Goal: Task Accomplishment & Management: Use online tool/utility

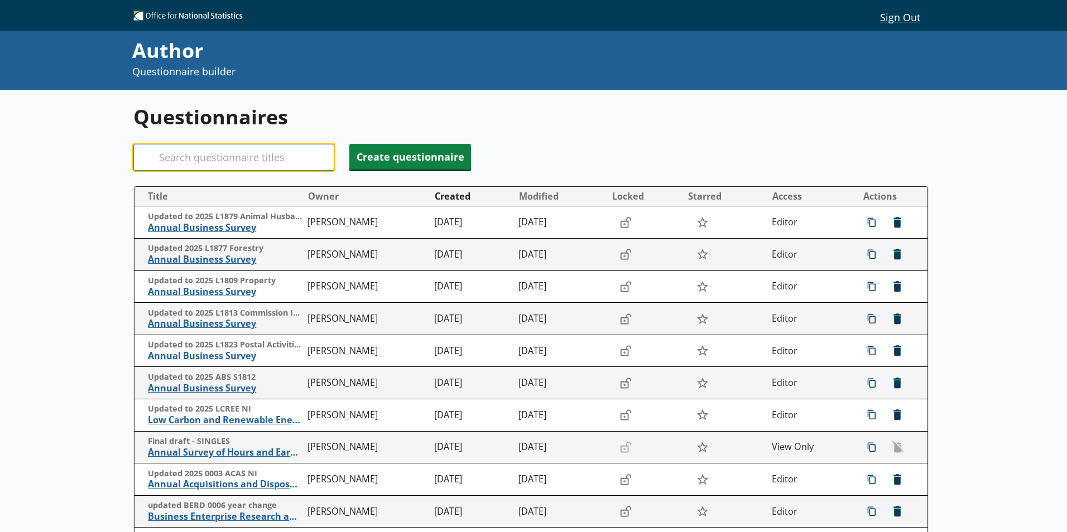
click at [235, 160] on input "Search" at bounding box center [233, 157] width 201 height 27
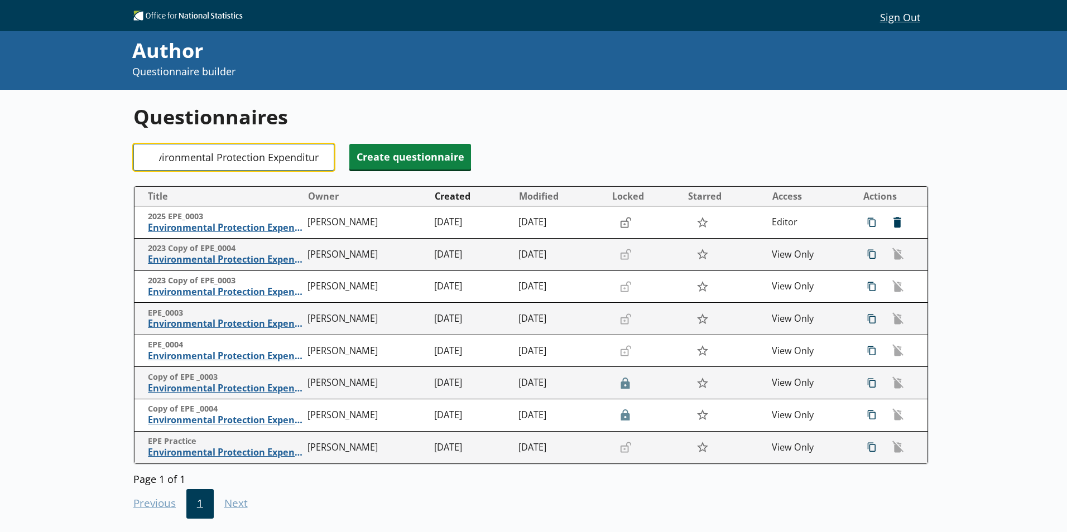
scroll to position [0, 20]
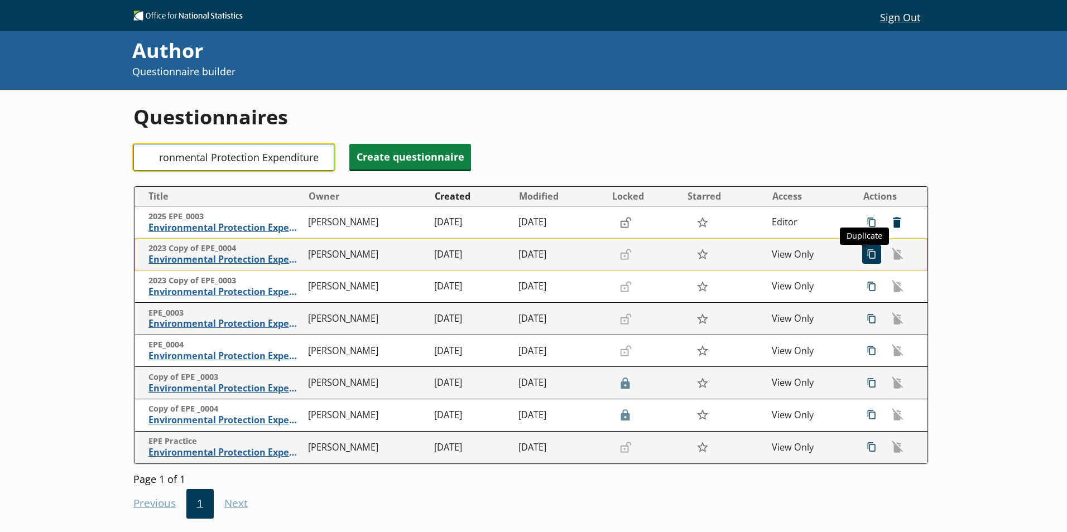
type input "Environmental Protection Expenditure"
click at [862, 258] on span "icon-copy Duplicate" at bounding box center [871, 254] width 18 height 18
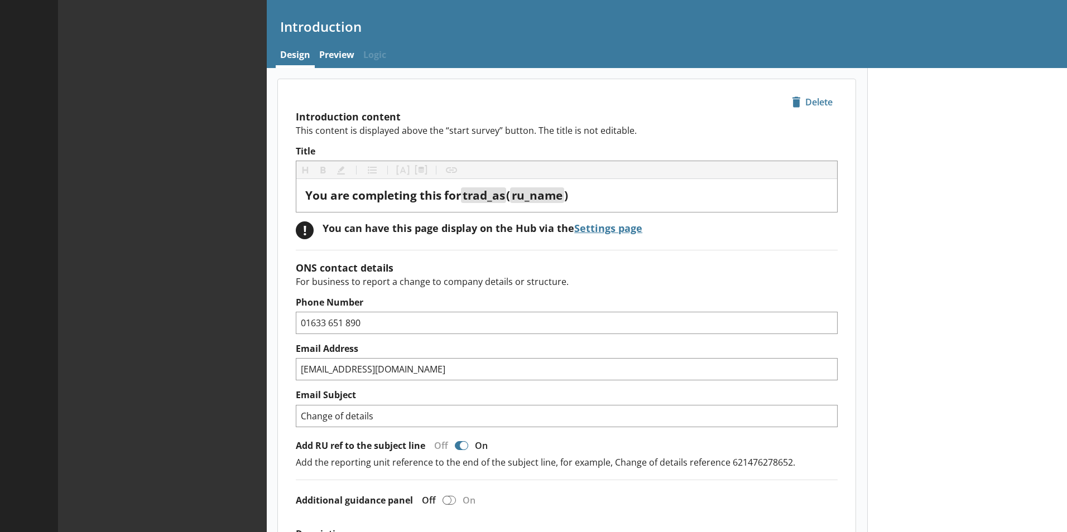
type textarea "x"
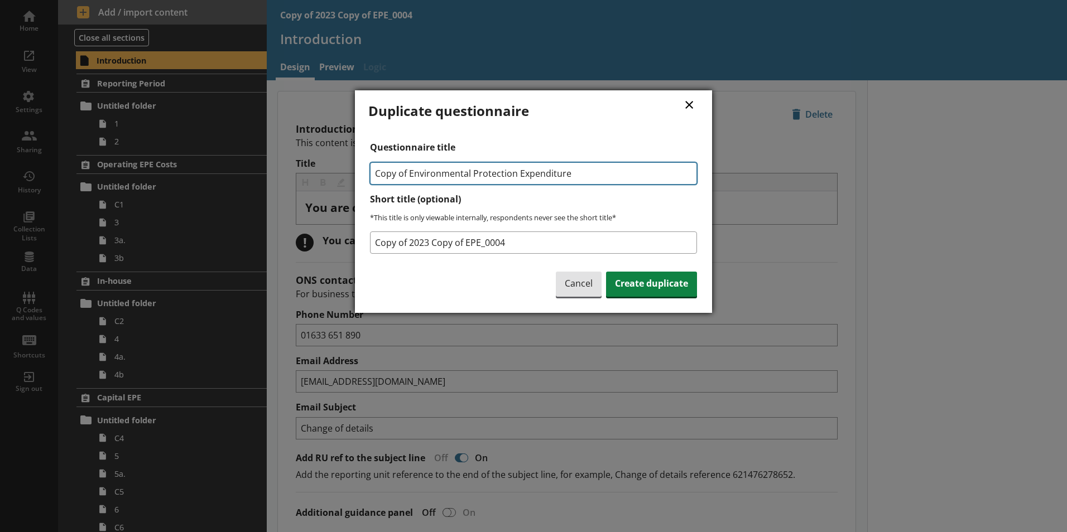
click at [407, 173] on input "Copy of Environmental Protection Expenditure" at bounding box center [533, 173] width 327 height 22
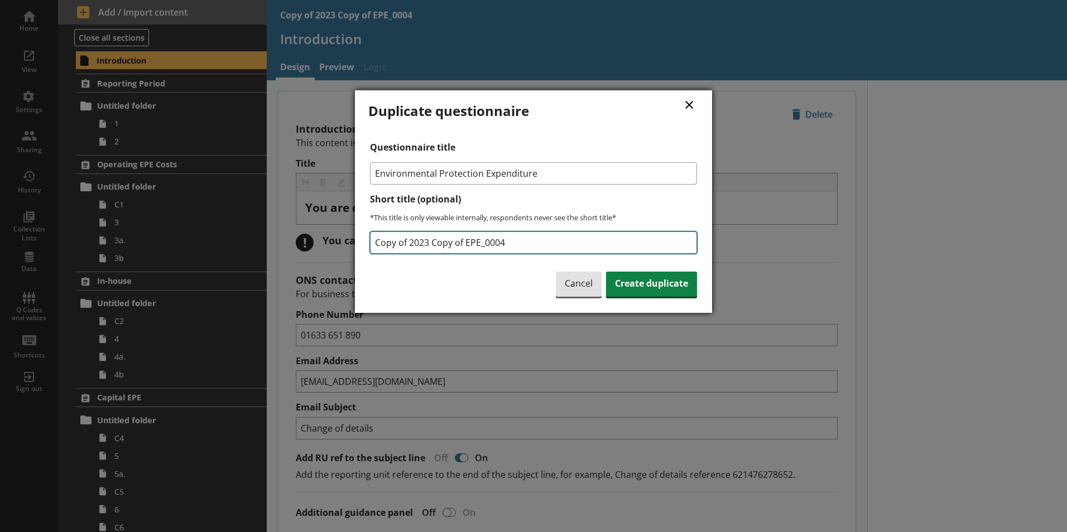
type input "Environmental Protection Expenditure"
click at [426, 241] on input "Copy of 2023 Copy of EPE_0004" at bounding box center [533, 243] width 327 height 22
click at [429, 241] on input "Copy of 2023 Copy of EPE_0004" at bounding box center [533, 243] width 327 height 22
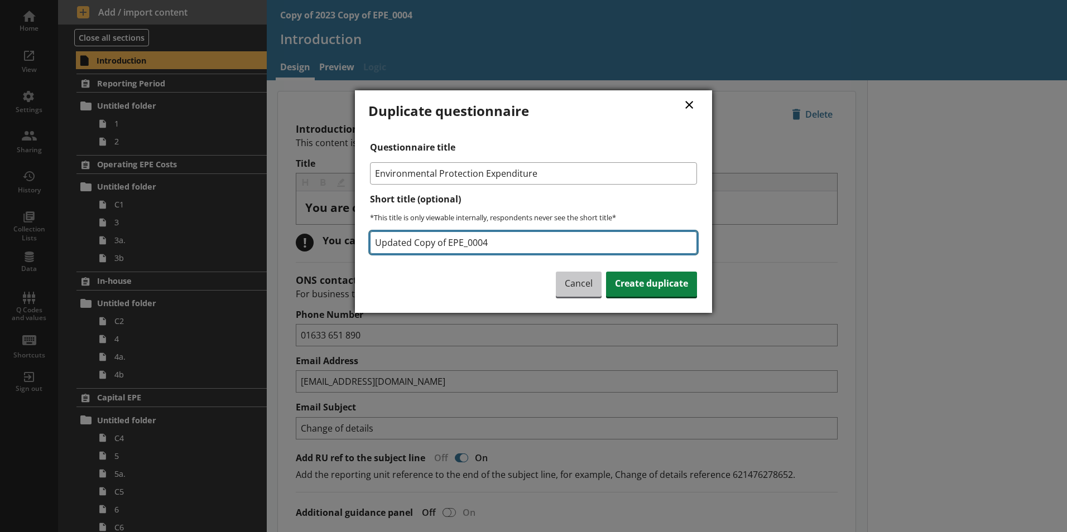
type input "Updated Copy of EPE_0004"
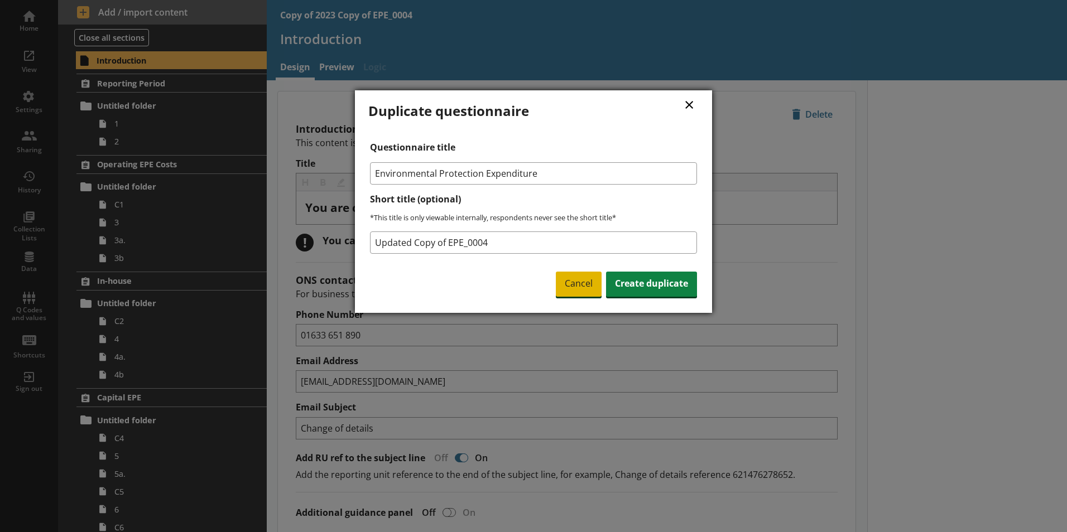
click at [573, 274] on span "Cancel" at bounding box center [579, 285] width 46 height 26
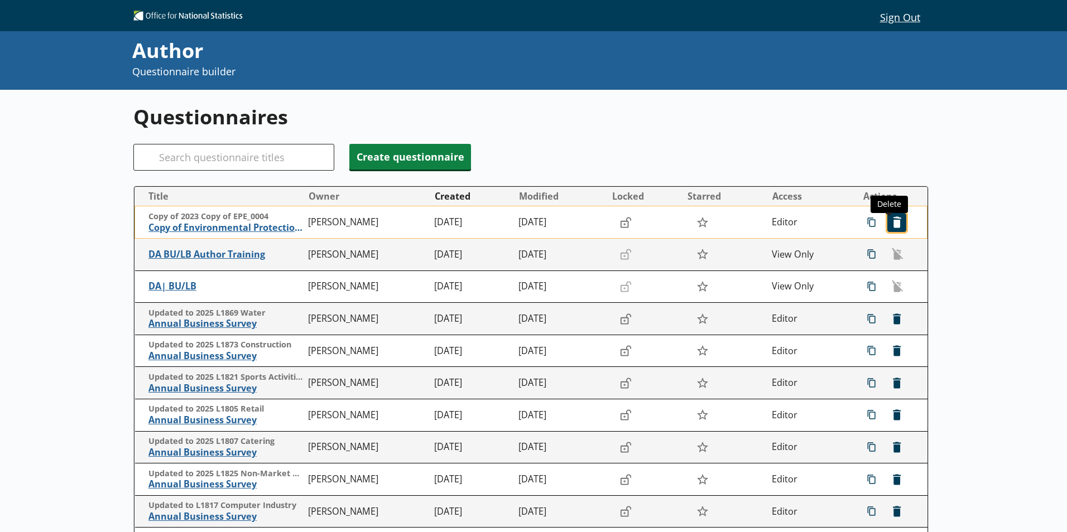
click at [888, 230] on span "icon-delete Created with Sketch. [GEOGRAPHIC_DATA]" at bounding box center [897, 223] width 18 height 18
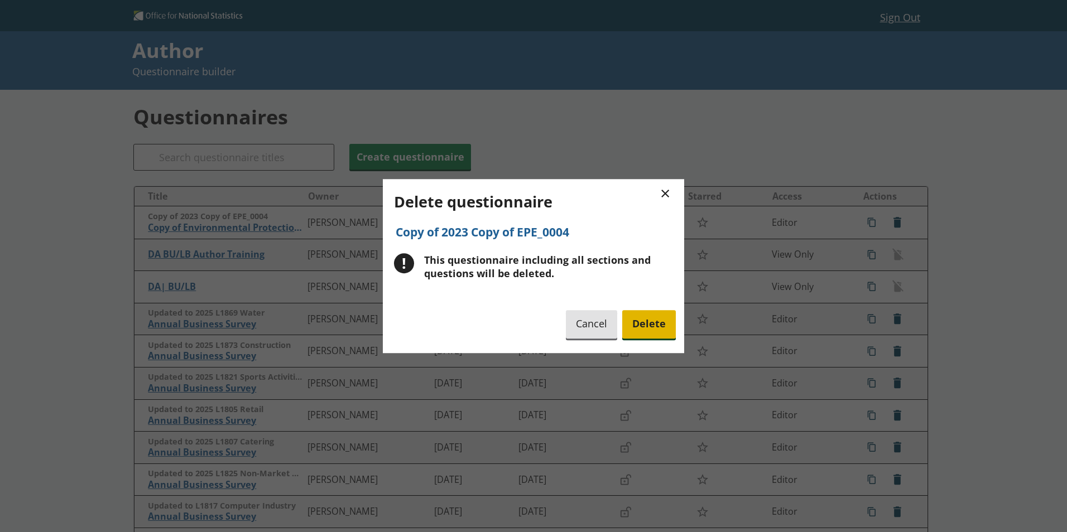
click at [650, 325] on span "Delete" at bounding box center [649, 324] width 54 height 28
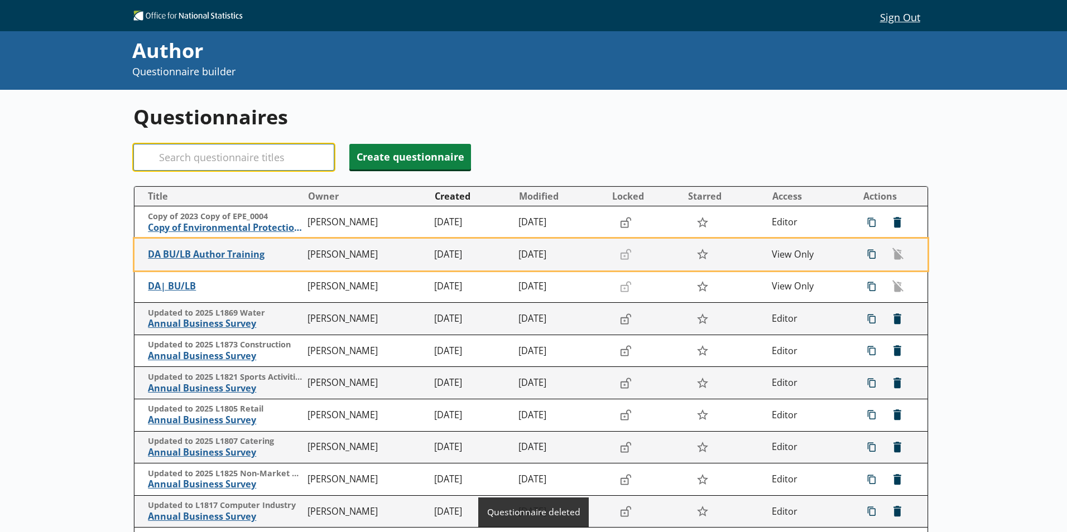
click at [278, 166] on input "Search" at bounding box center [233, 157] width 201 height 27
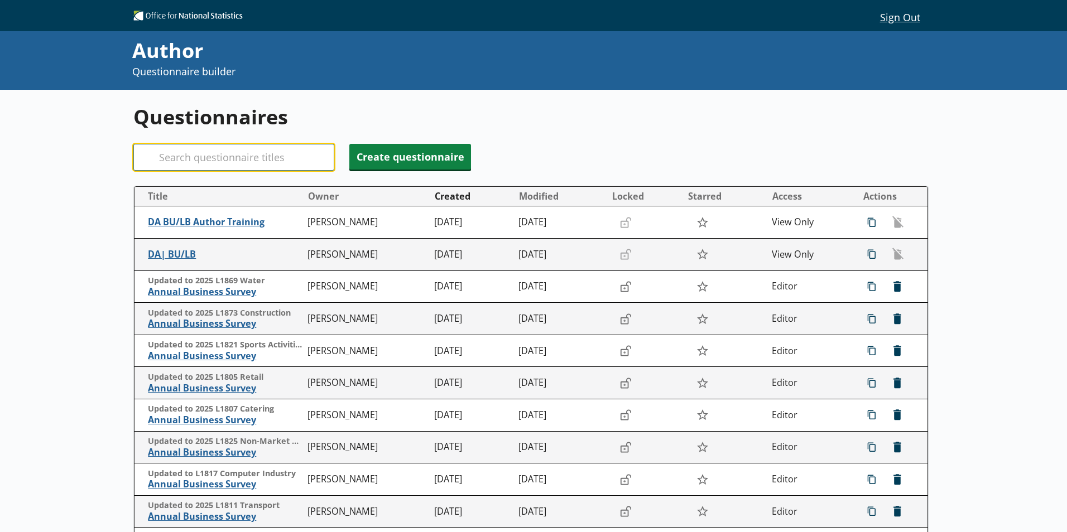
click at [267, 161] on input "Search" at bounding box center [233, 157] width 201 height 27
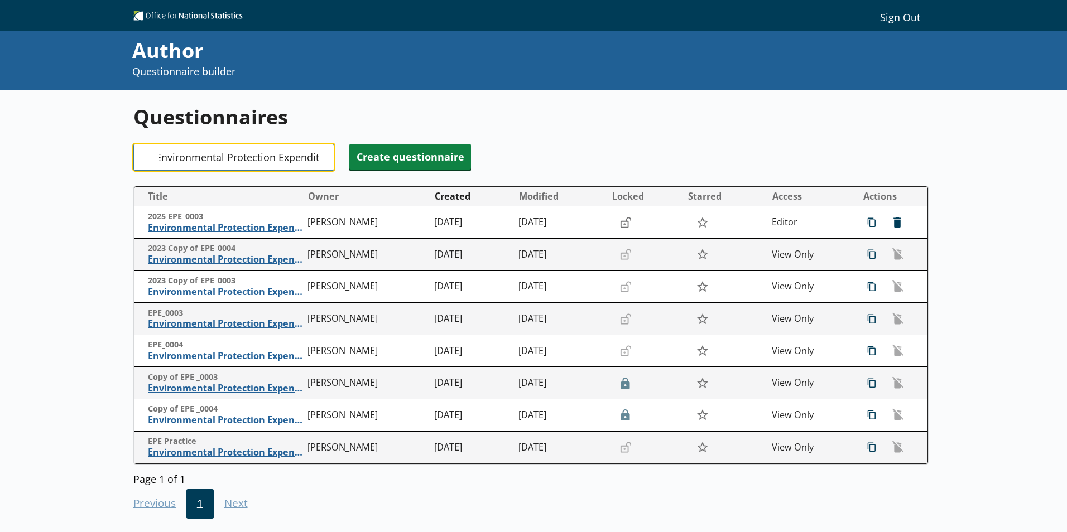
scroll to position [0, 20]
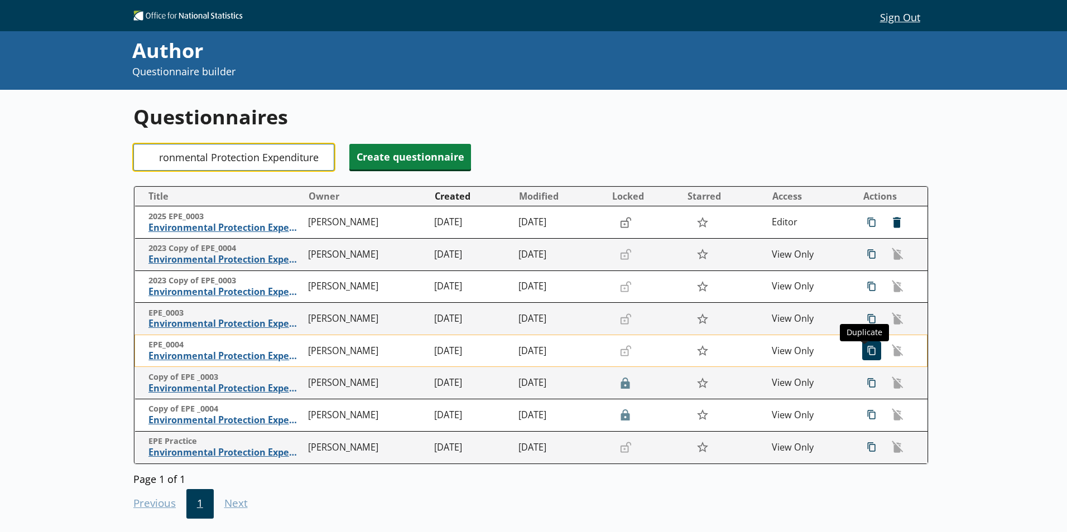
type input "Environmental Protection Expenditure"
click at [870, 358] on span "icon-copy Duplicate" at bounding box center [871, 351] width 18 height 18
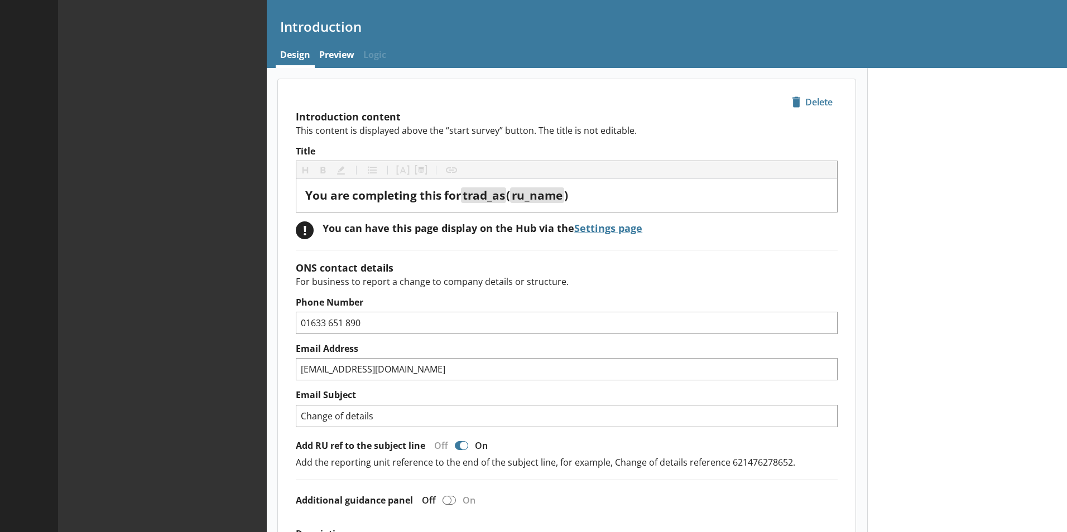
type textarea "x"
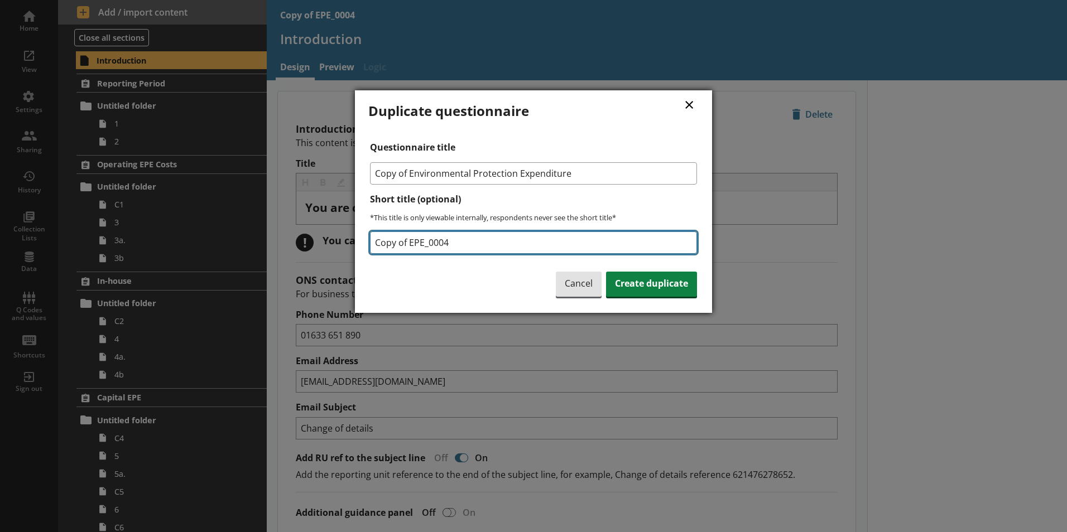
drag, startPoint x: 405, startPoint y: 242, endPoint x: 455, endPoint y: 252, distance: 51.1
click at [406, 242] on input "Copy of EPE_0004" at bounding box center [533, 243] width 327 height 22
type input "Updated to 2025 EPE_0004"
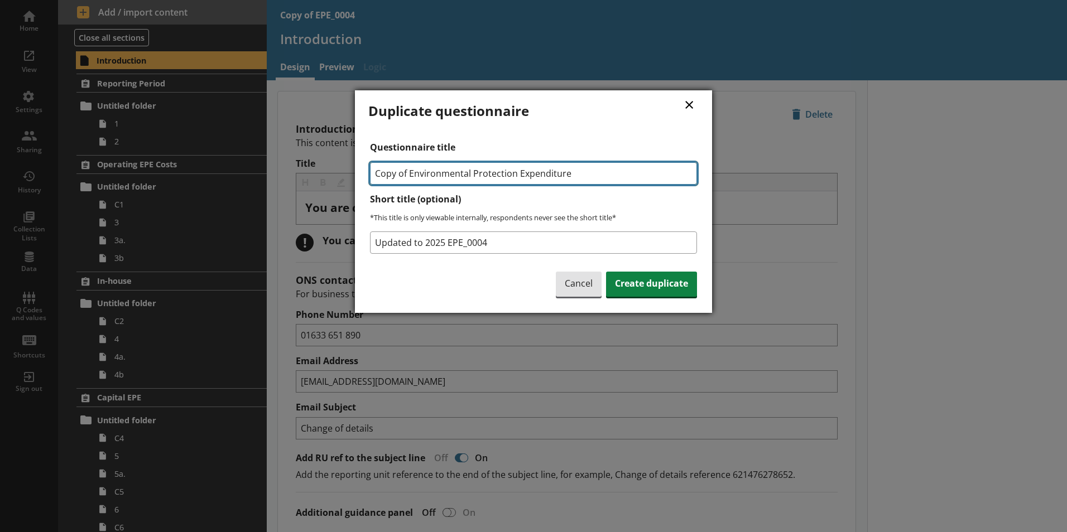
click at [409, 172] on input "Copy of Environmental Protection Expenditure" at bounding box center [533, 173] width 327 height 22
type input "Environmental Protection Expenditure"
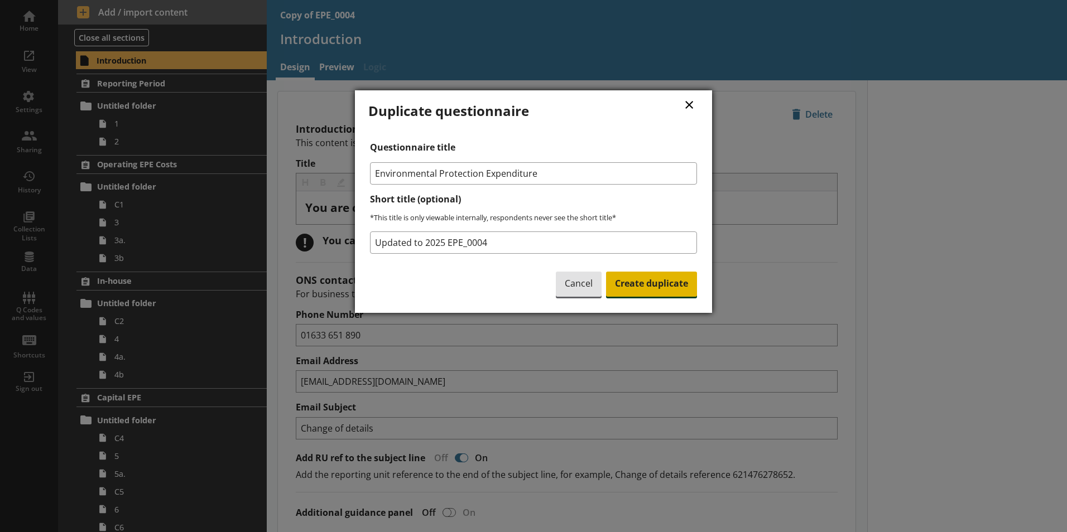
click at [651, 280] on span "Create duplicate" at bounding box center [651, 285] width 91 height 26
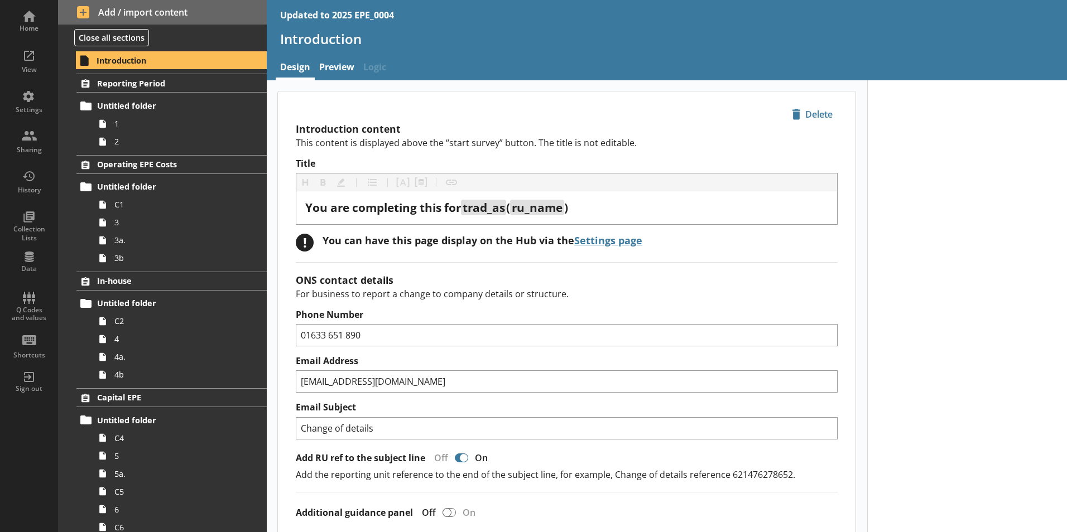
type textarea "x"
click at [38, 150] on div "Sharing" at bounding box center [28, 150] width 39 height 9
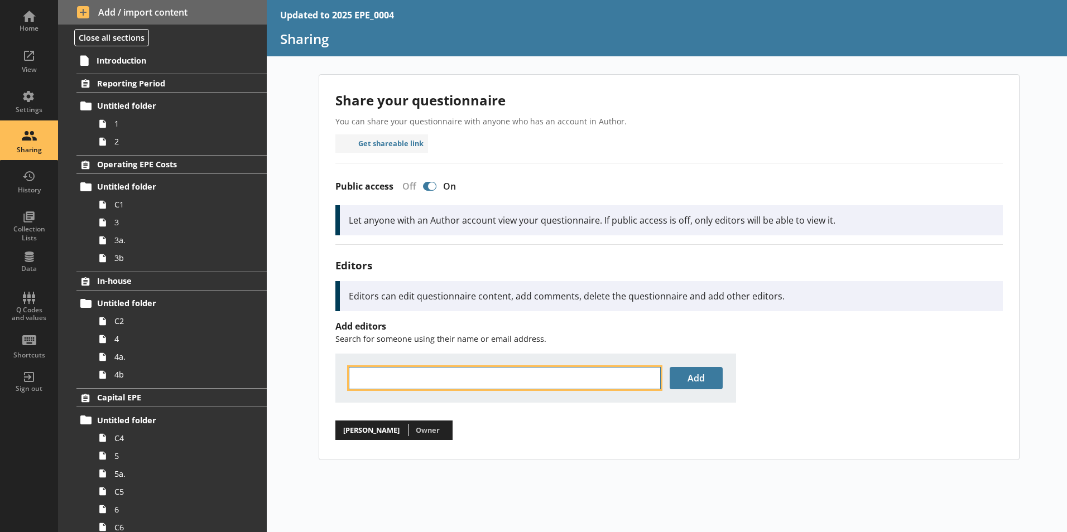
click at [411, 372] on input "text" at bounding box center [505, 378] width 312 height 22
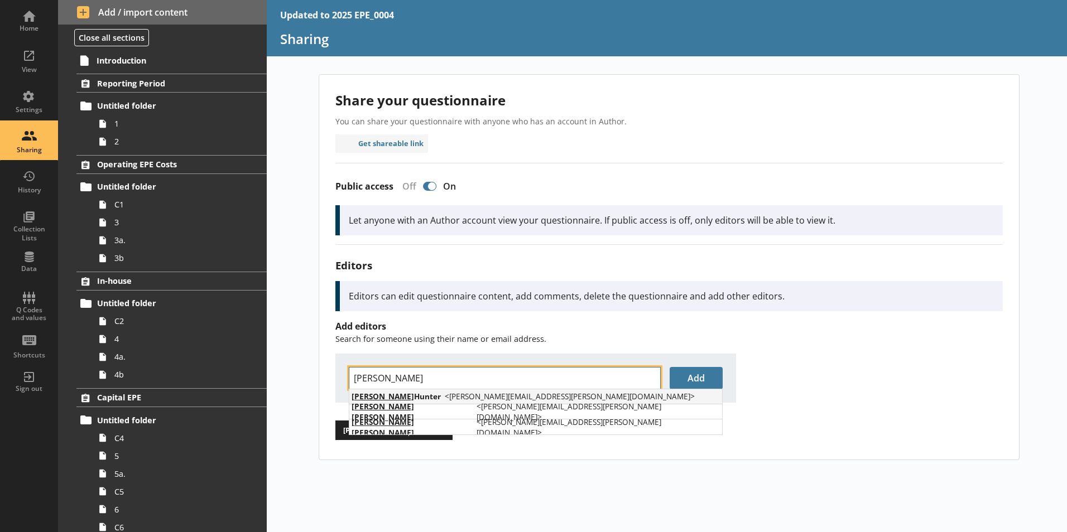
click at [391, 394] on span "Kim Hunter" at bounding box center [395, 396] width 89 height 11
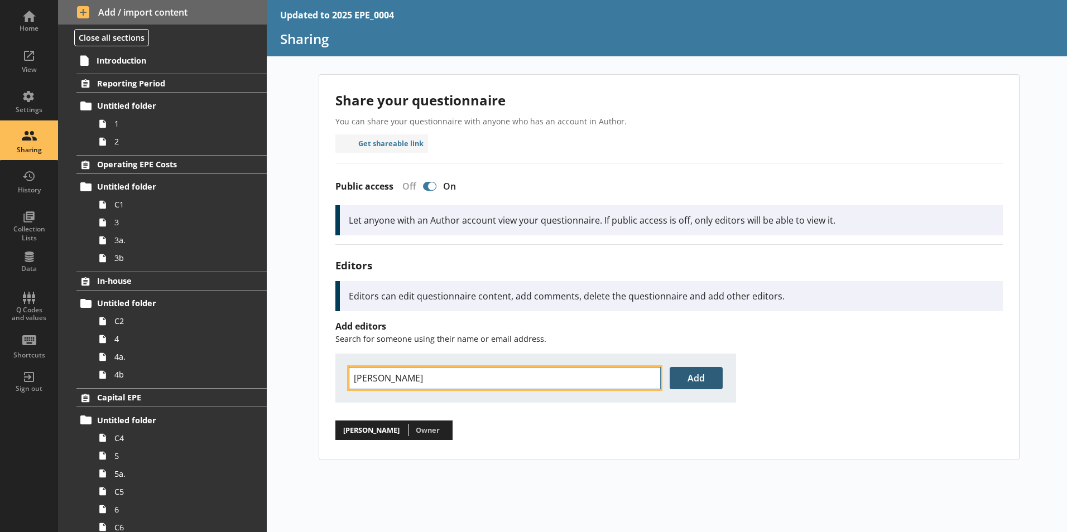
type input "[PERSON_NAME]"
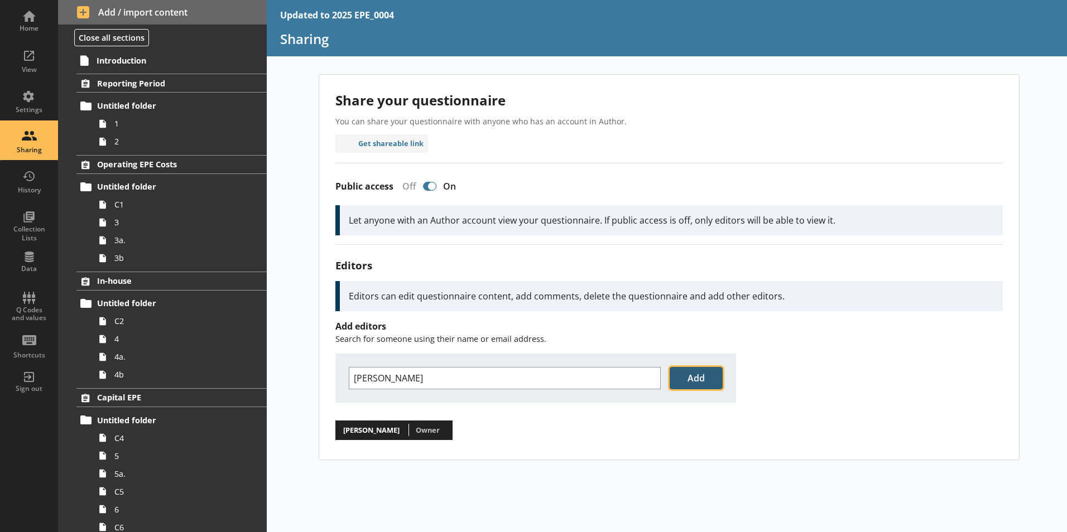
click at [712, 383] on button "Add" at bounding box center [695, 378] width 53 height 22
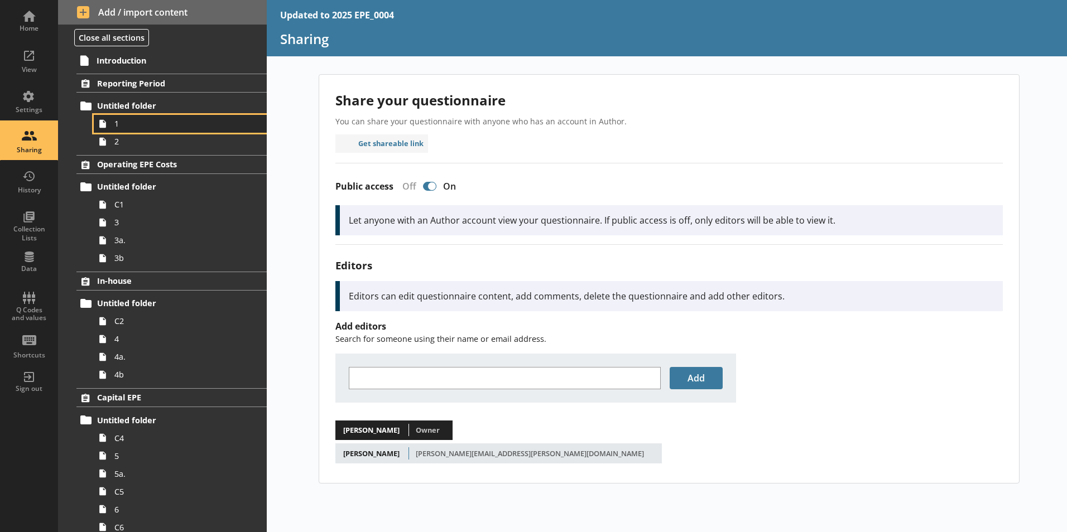
click at [118, 131] on link "1" at bounding box center [180, 124] width 173 height 18
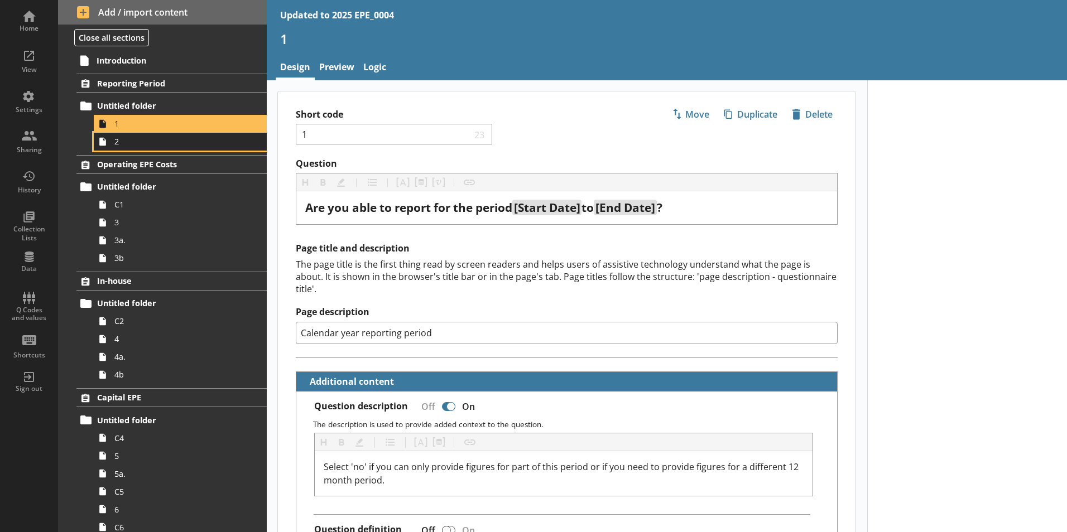
click at [146, 142] on span "2" at bounding box center [176, 141] width 124 height 11
type textarea "x"
select select "ref_p_end_date"
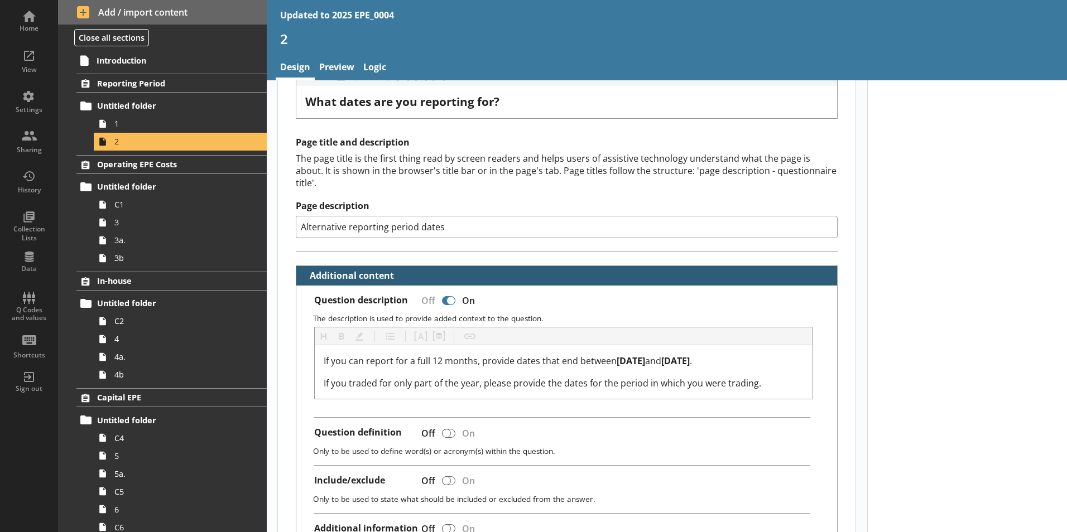
scroll to position [112, 0]
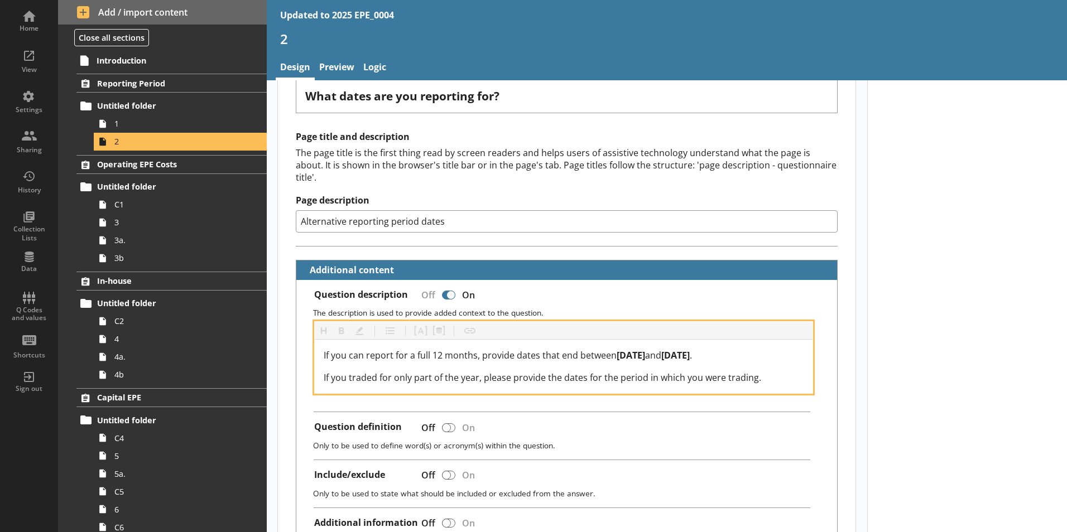
click at [645, 349] on span "6 April 2022" at bounding box center [630, 355] width 28 height 12
click at [692, 349] on span "." at bounding box center [691, 355] width 2 height 12
click at [661, 349] on span "and" at bounding box center [653, 355] width 16 height 12
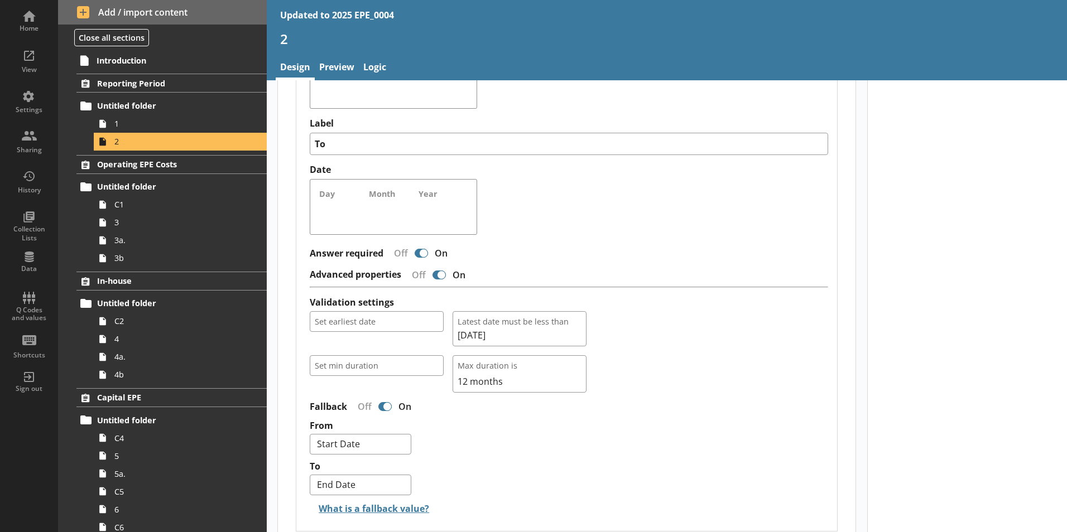
scroll to position [725, 0]
click at [635, 397] on div "Fallback Off On" at bounding box center [569, 407] width 518 height 20
type textarea "x"
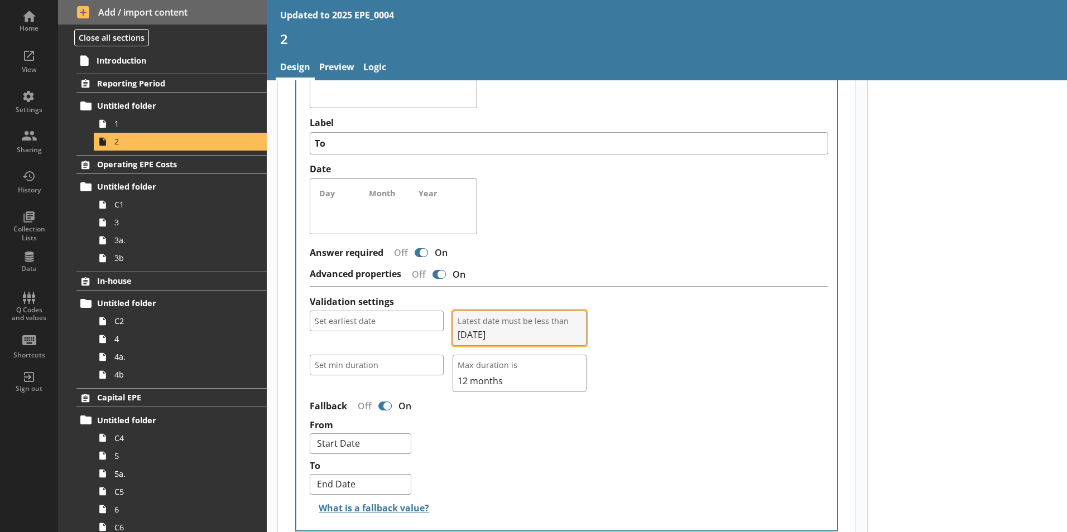
click at [498, 329] on span "05/04/2023" at bounding box center [519, 335] width 124 height 12
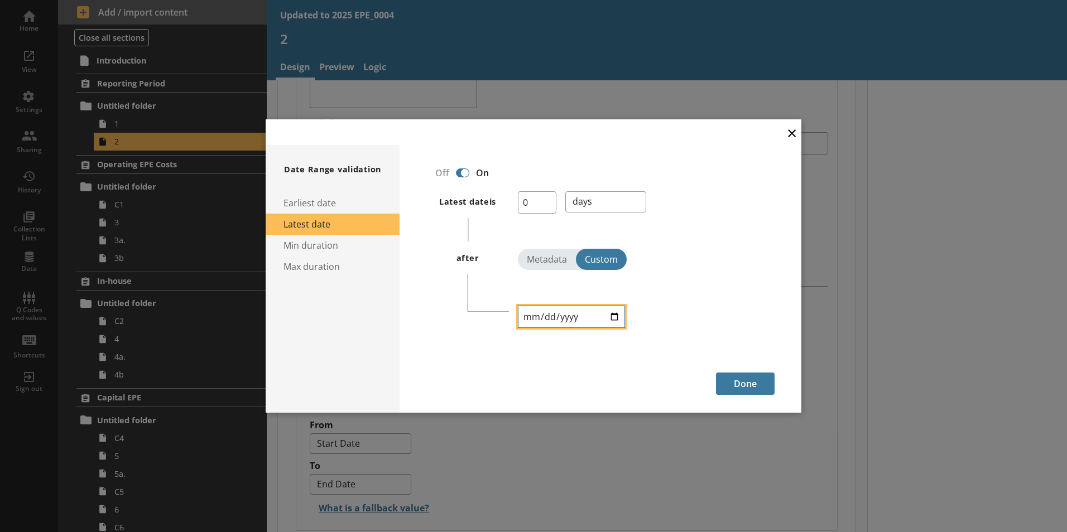
click at [528, 315] on input "2023-04-05" at bounding box center [571, 317] width 107 height 22
click at [558, 316] on input "2023-04-05" at bounding box center [571, 317] width 107 height 22
type input "2025-04-05"
type textarea "x"
click at [746, 382] on button "Done" at bounding box center [745, 384] width 59 height 22
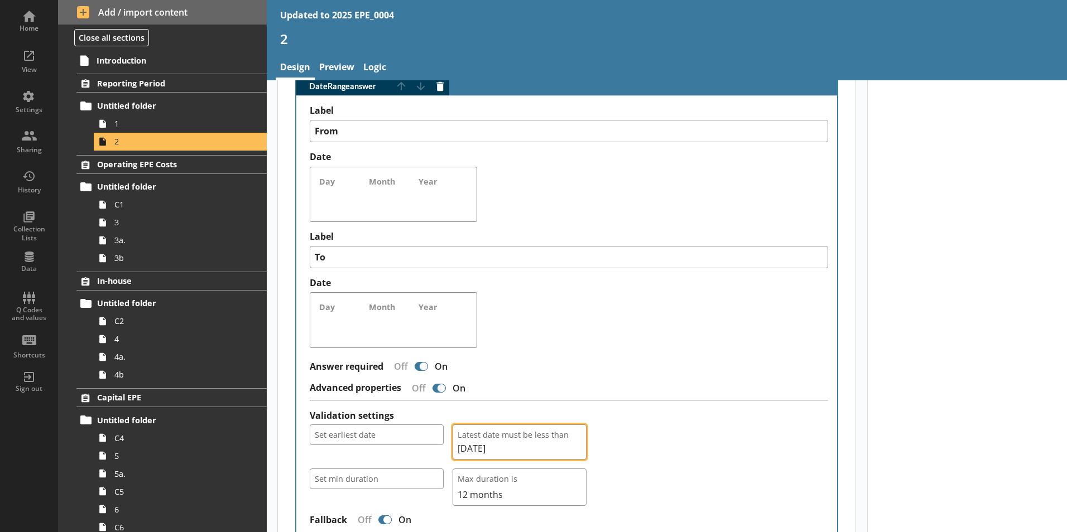
scroll to position [608, 0]
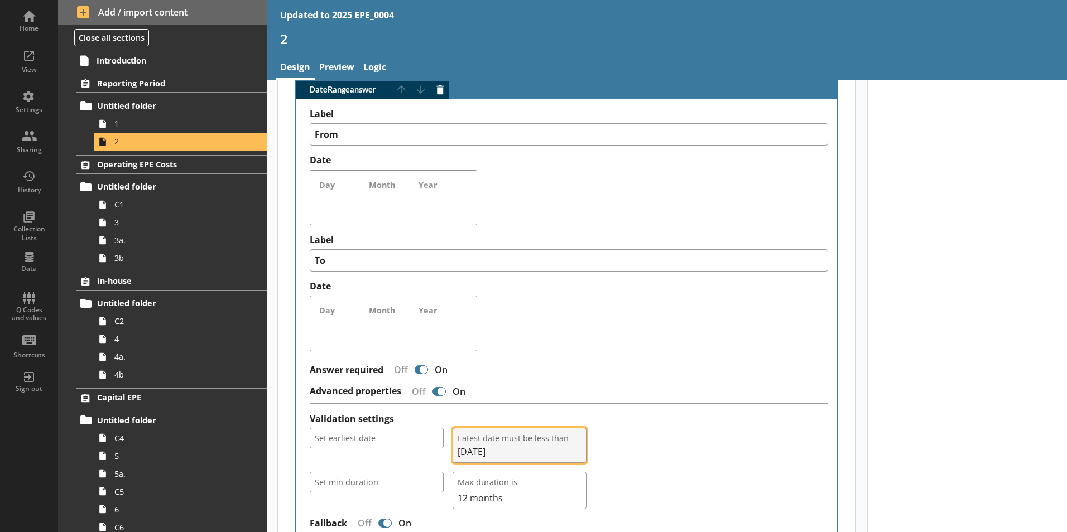
click at [510, 446] on span "05/04/2025" at bounding box center [519, 452] width 124 height 12
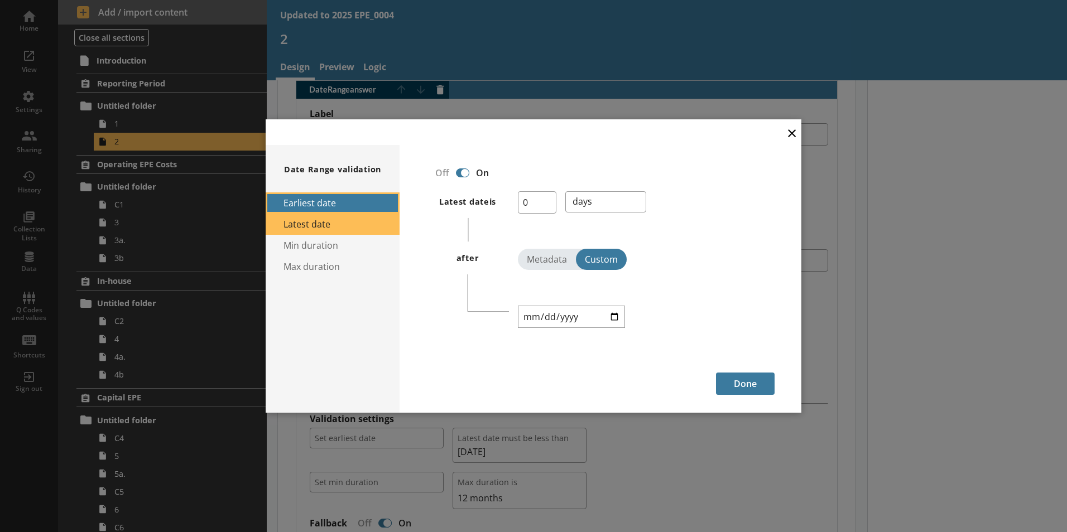
click at [380, 205] on button "Earliest date" at bounding box center [333, 202] width 134 height 21
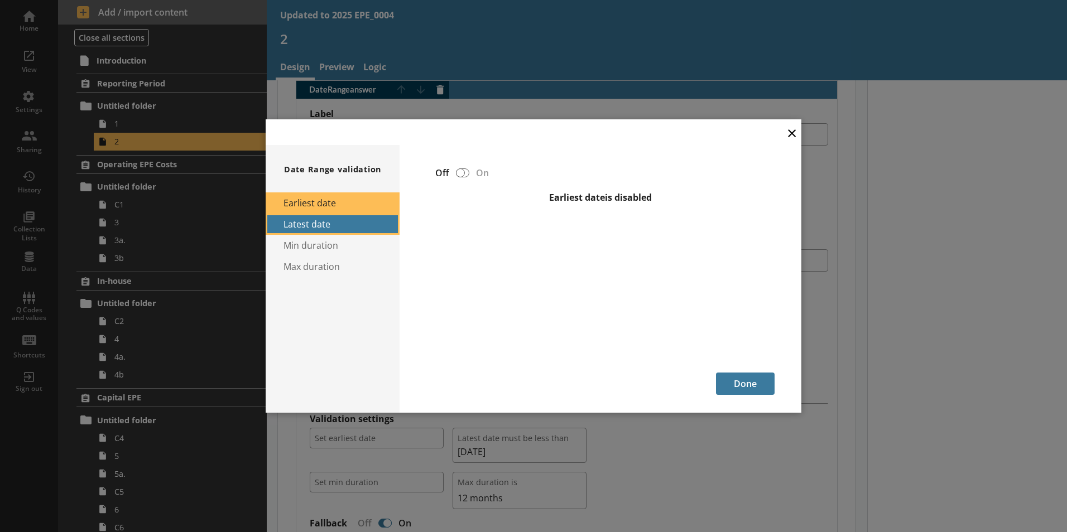
click at [370, 220] on button "Latest date" at bounding box center [333, 224] width 134 height 21
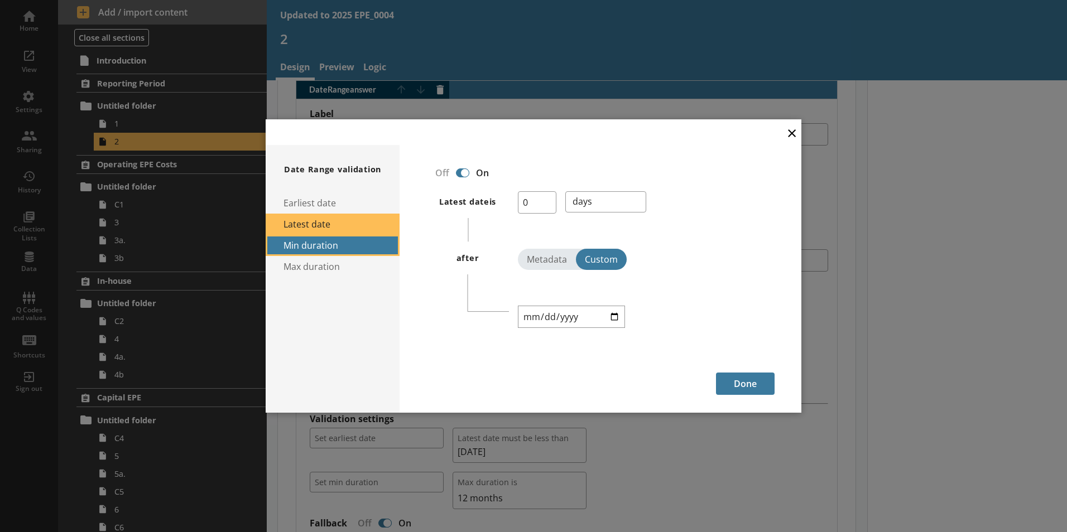
click at [361, 245] on button "Min duration" at bounding box center [333, 245] width 134 height 21
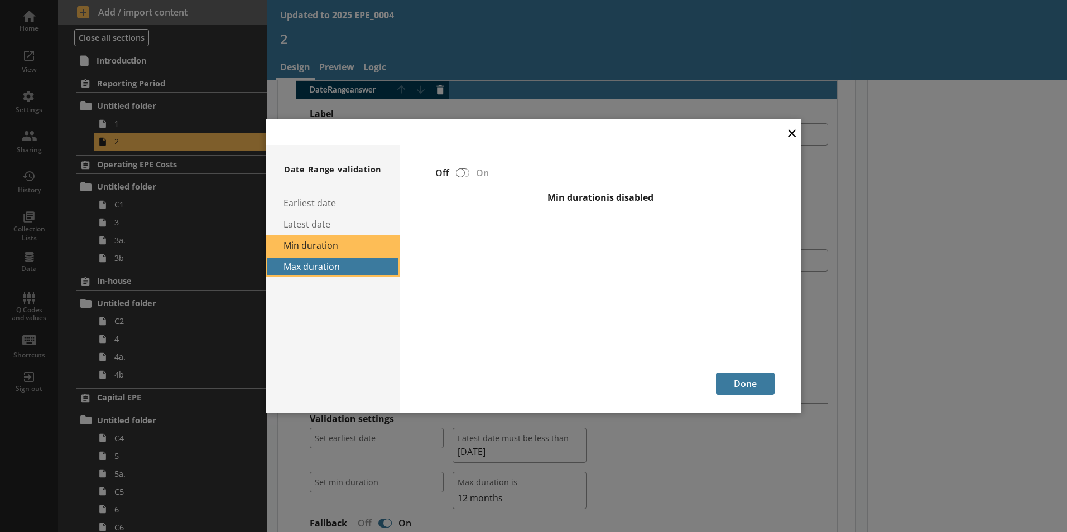
click at [361, 262] on button "Max duration" at bounding box center [333, 266] width 134 height 21
select select "Months"
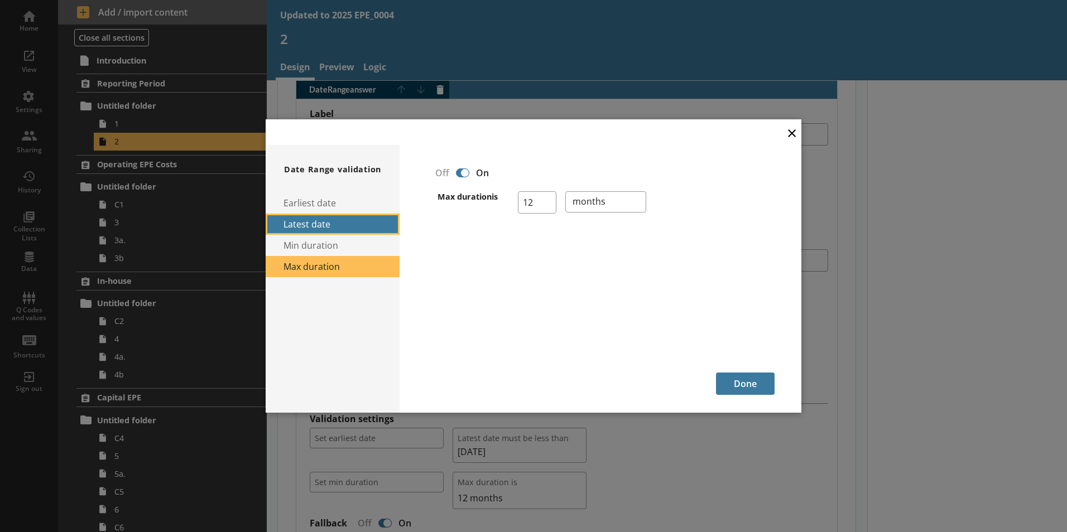
click at [354, 223] on button "Latest date" at bounding box center [333, 224] width 134 height 21
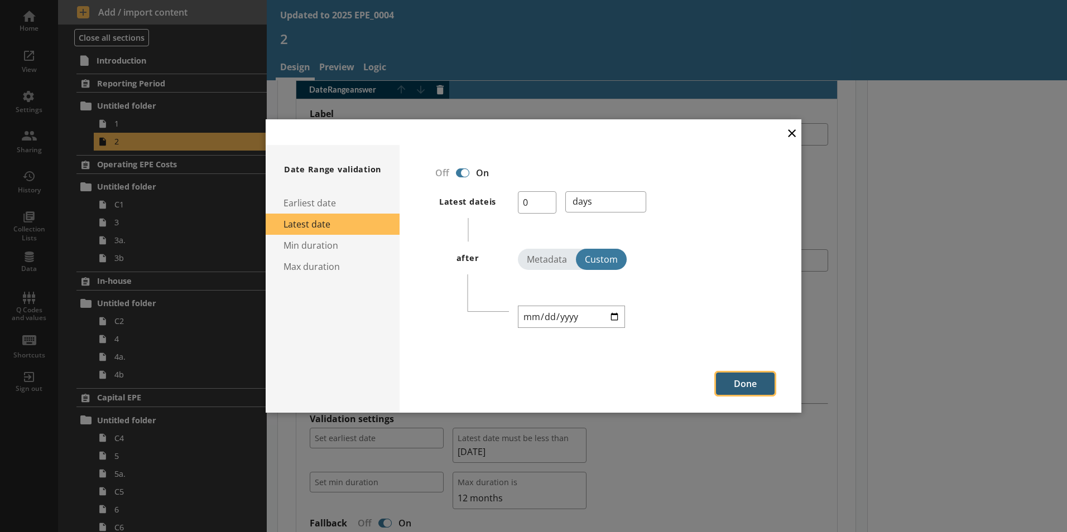
click at [740, 383] on button "Done" at bounding box center [745, 384] width 59 height 22
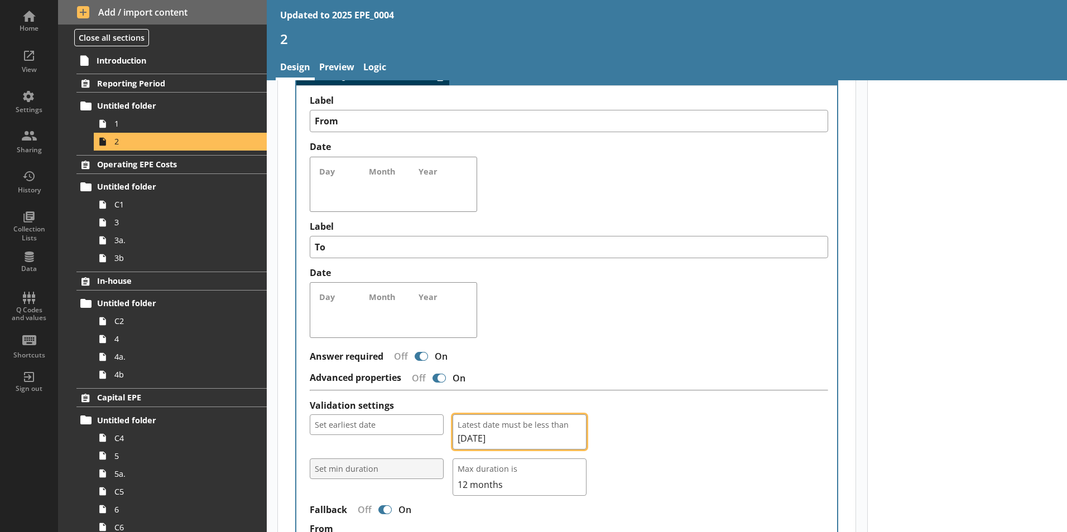
scroll to position [664, 0]
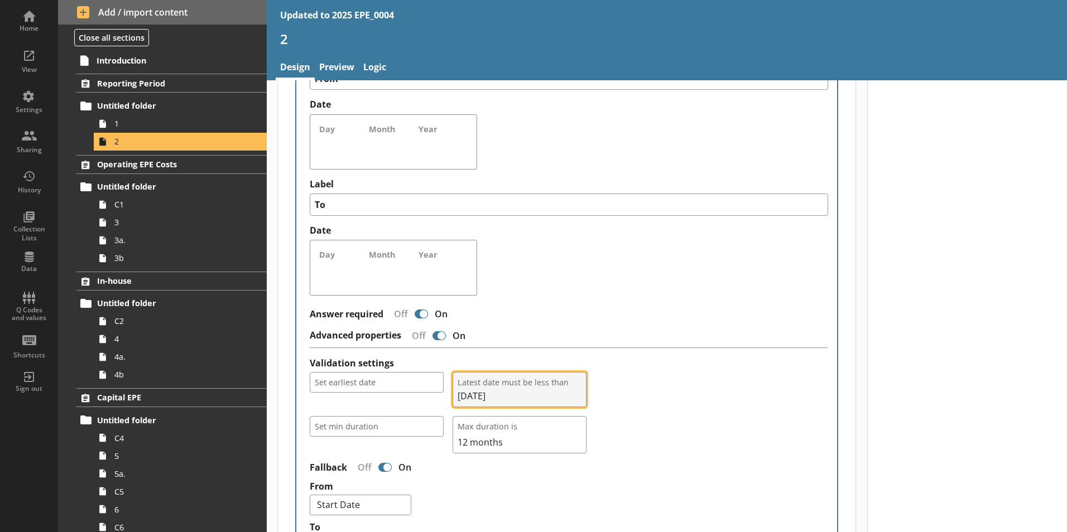
click at [572, 390] on span "05/04/2025" at bounding box center [519, 396] width 124 height 12
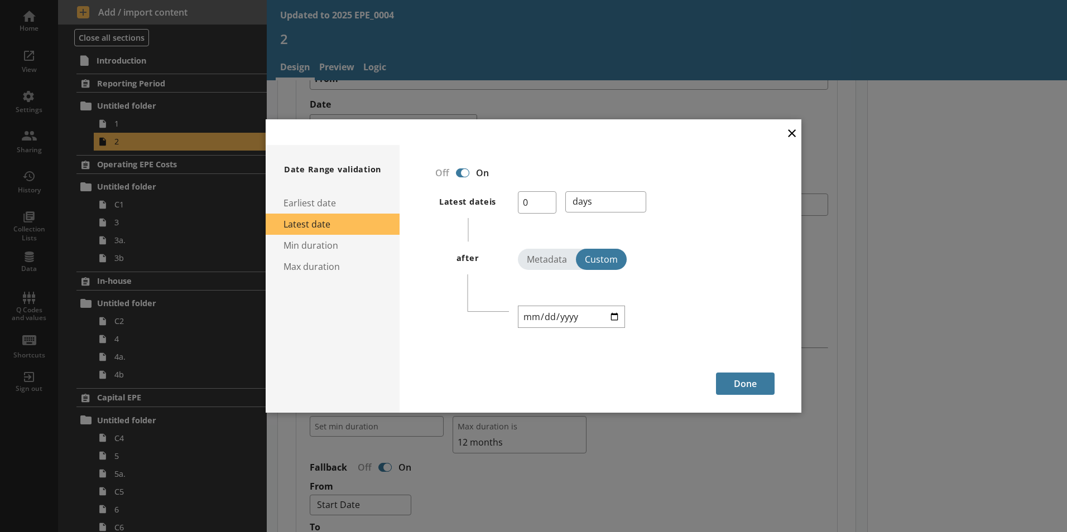
click at [795, 138] on button "×" at bounding box center [791, 132] width 17 height 25
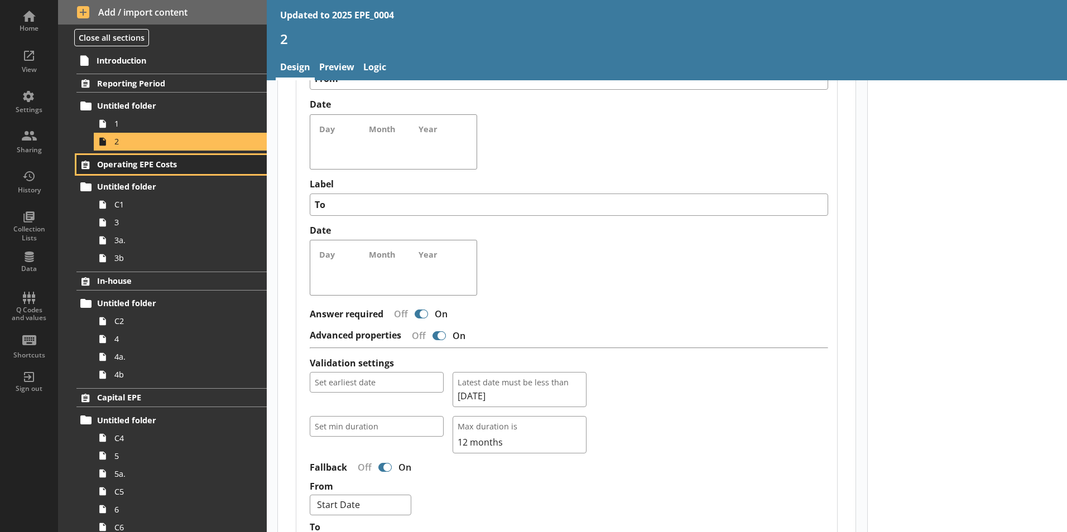
click at [143, 162] on span "Operating EPE Costs" at bounding box center [165, 164] width 137 height 11
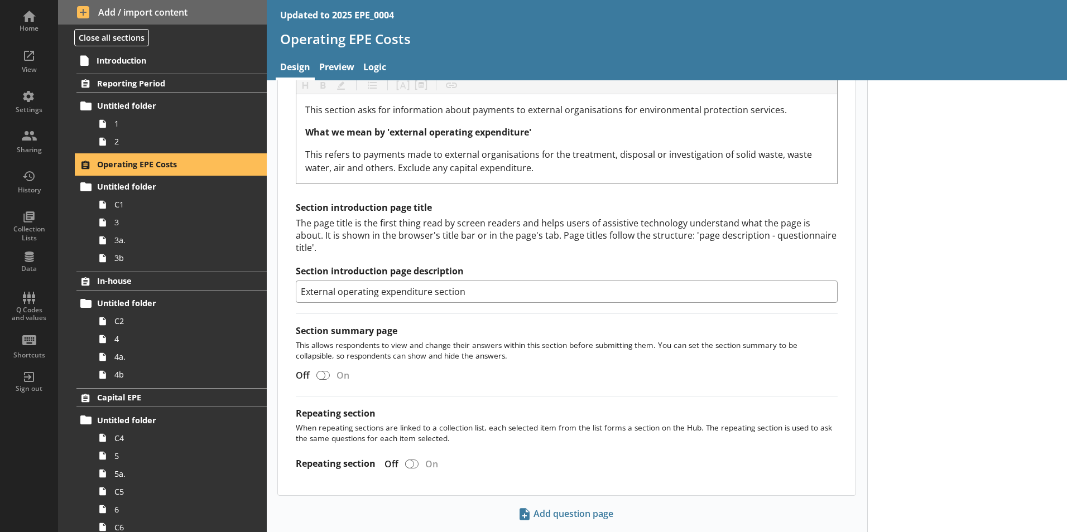
scroll to position [380, 0]
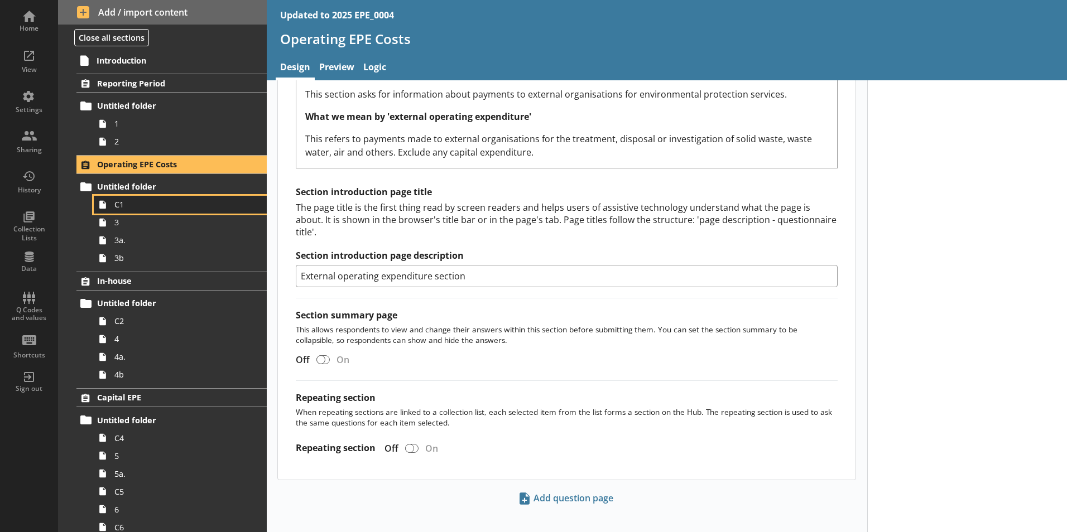
click at [144, 211] on link "C1" at bounding box center [180, 205] width 173 height 18
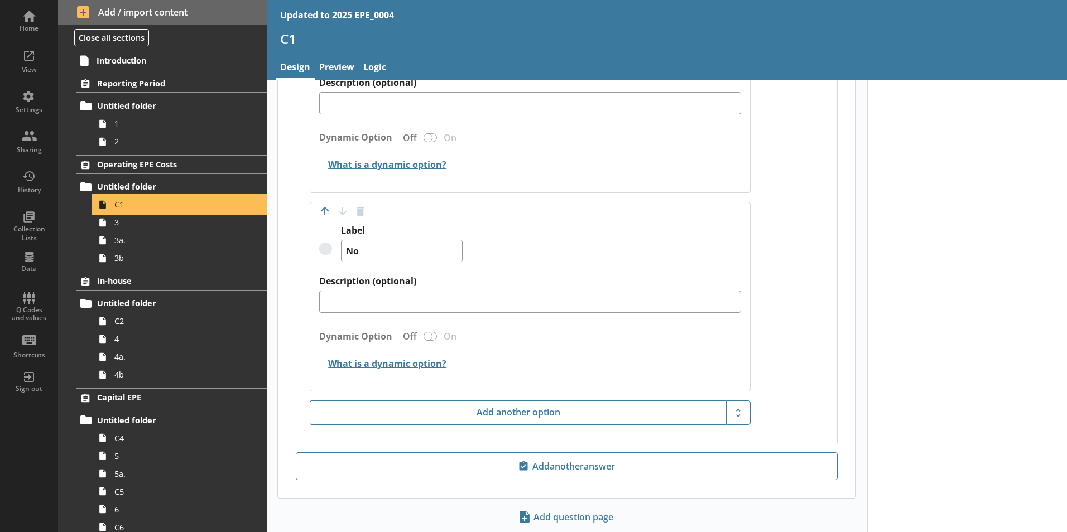
scroll to position [875, 0]
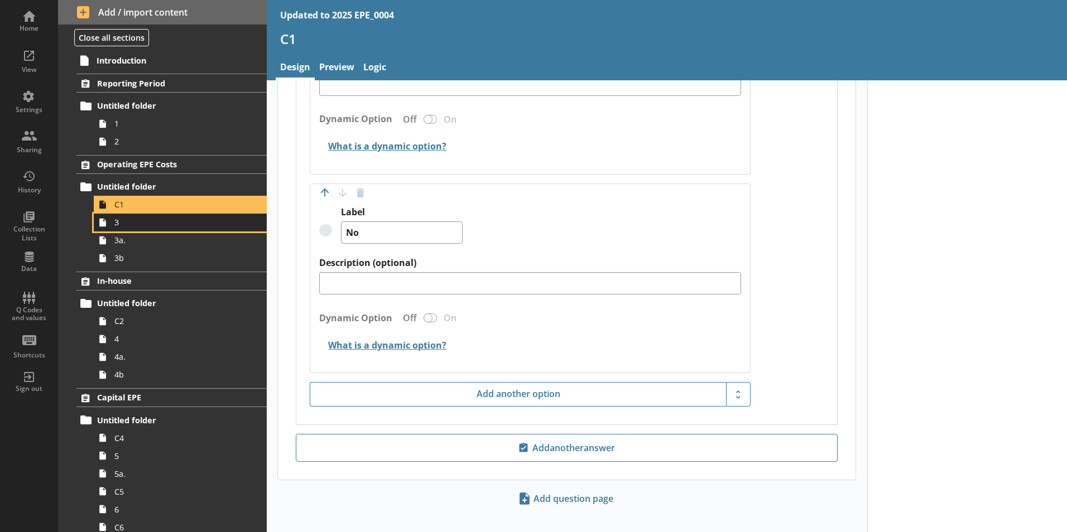
click at [171, 229] on link "3" at bounding box center [180, 223] width 173 height 18
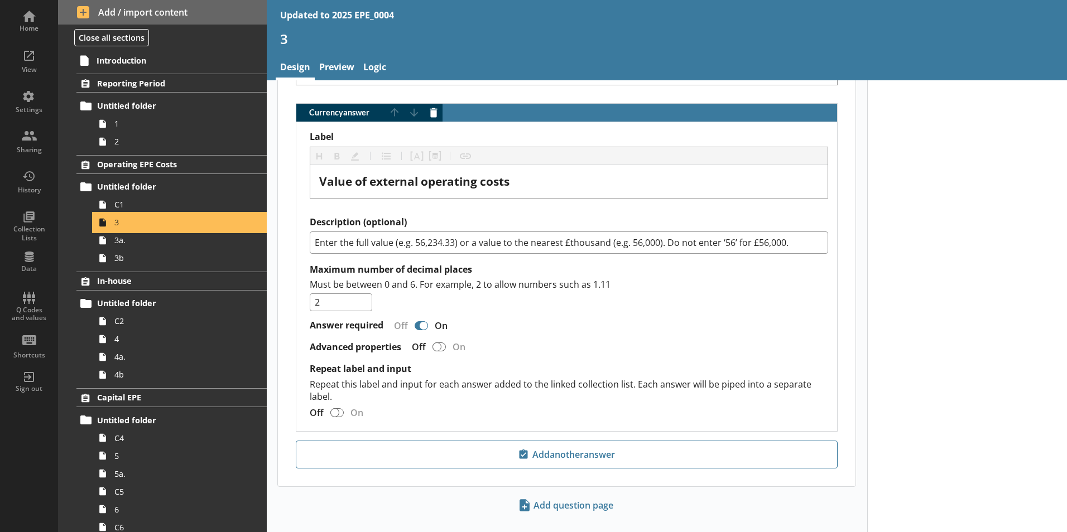
scroll to position [676, 0]
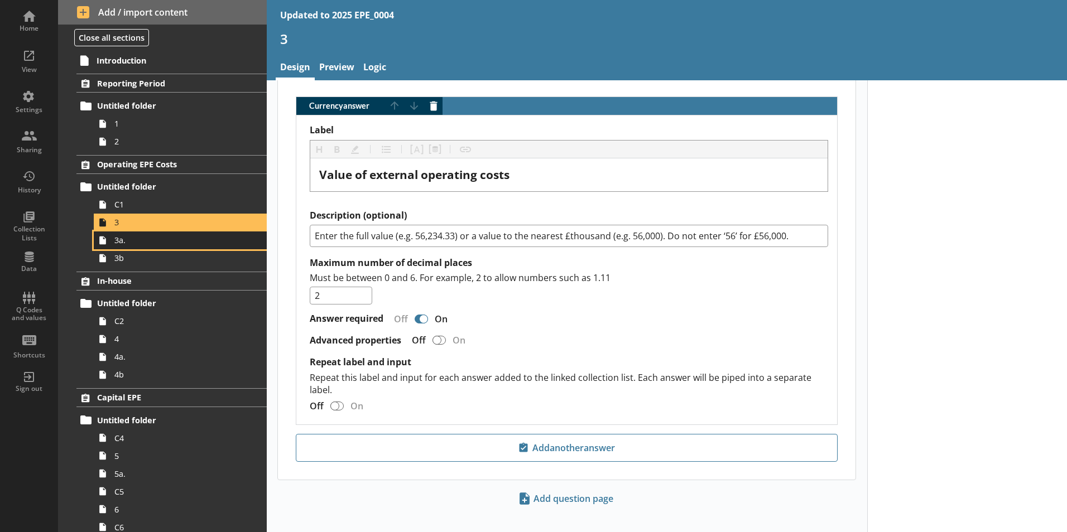
click at [184, 239] on span "3a." at bounding box center [176, 240] width 124 height 11
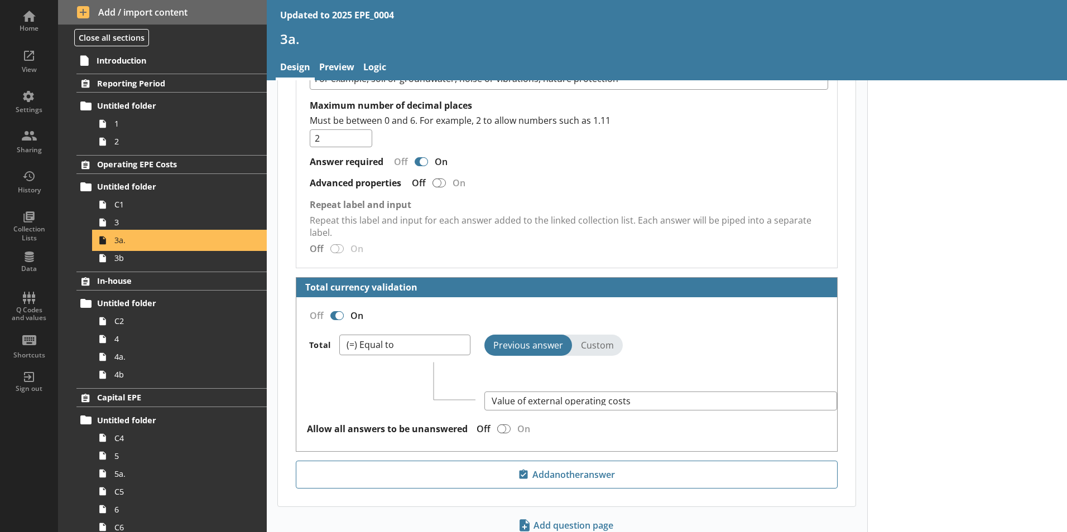
scroll to position [1829, 0]
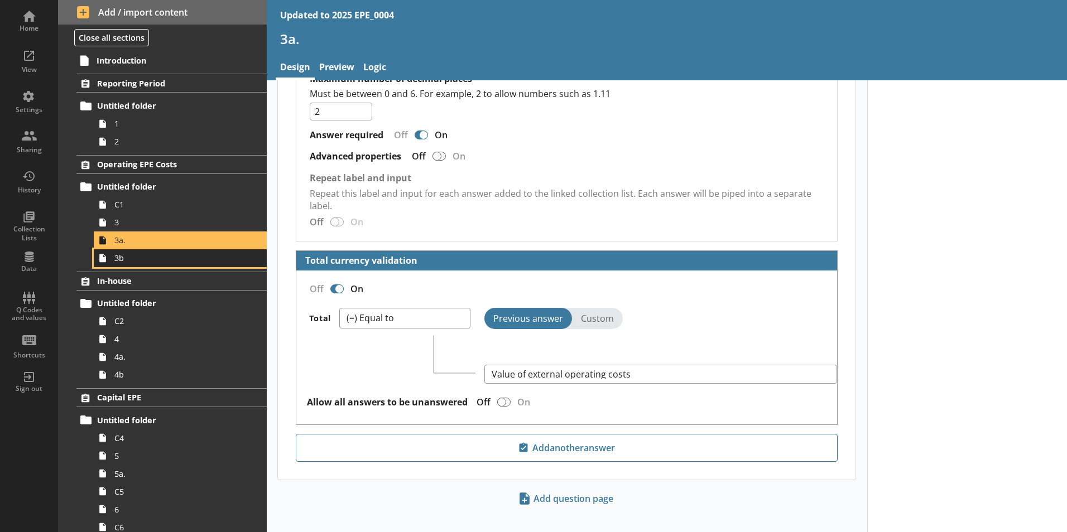
click at [188, 258] on span "3b" at bounding box center [176, 258] width 124 height 11
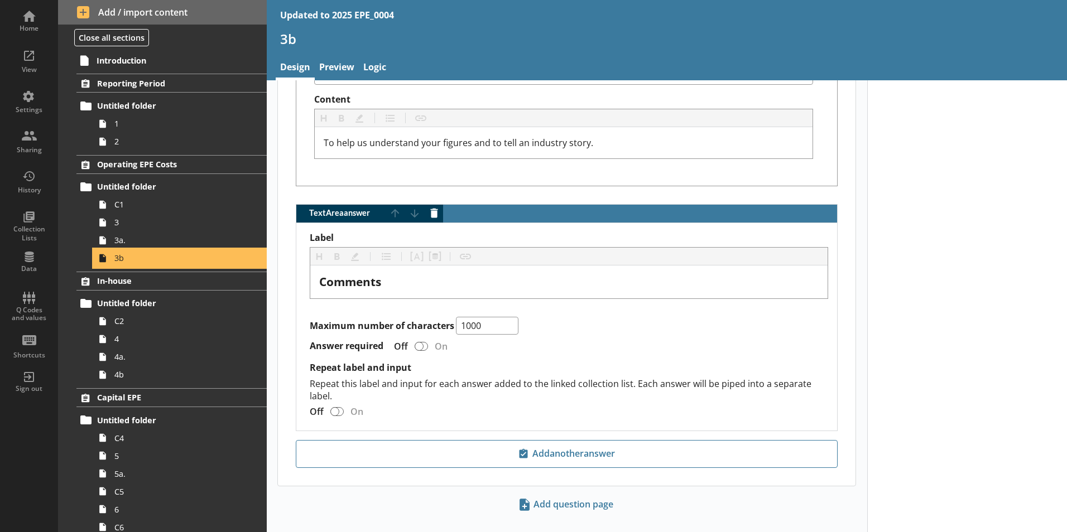
scroll to position [626, 0]
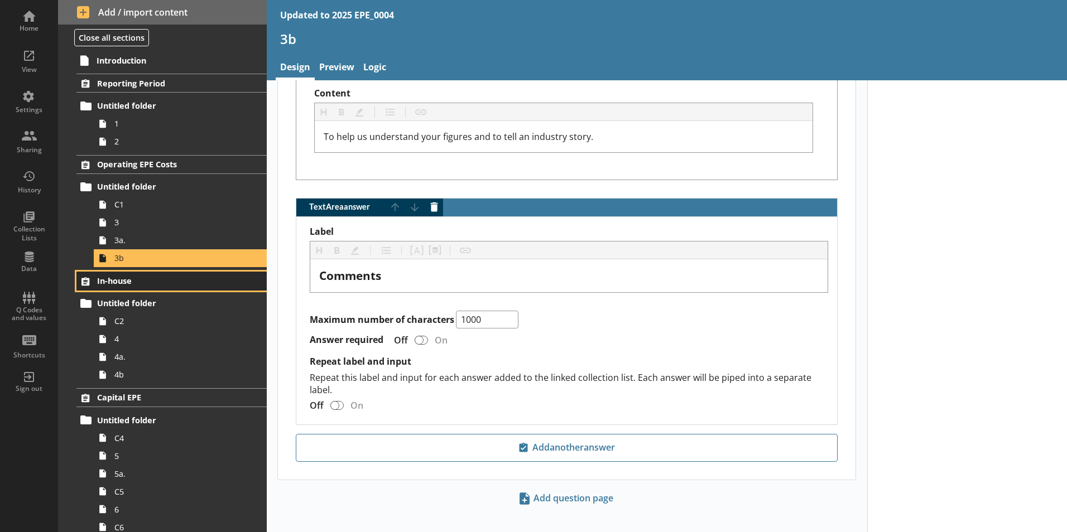
click at [149, 290] on link "In-house" at bounding box center [171, 281] width 190 height 19
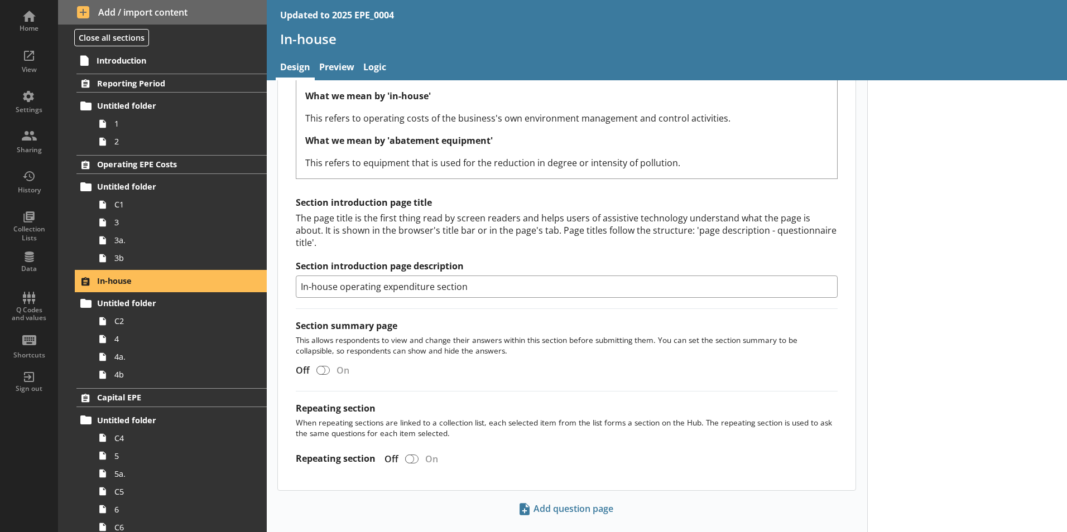
scroll to position [425, 0]
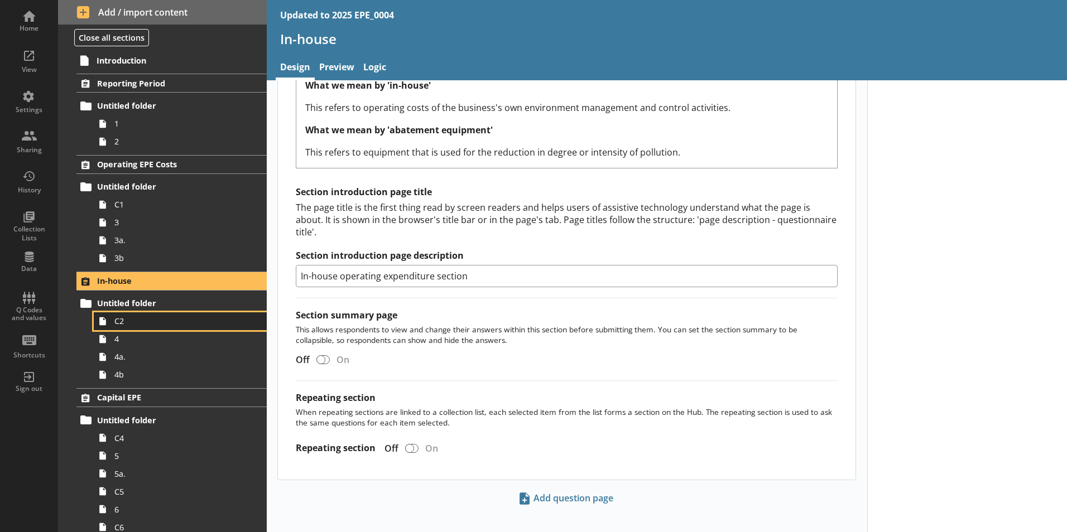
click at [142, 312] on link "C2" at bounding box center [180, 321] width 173 height 18
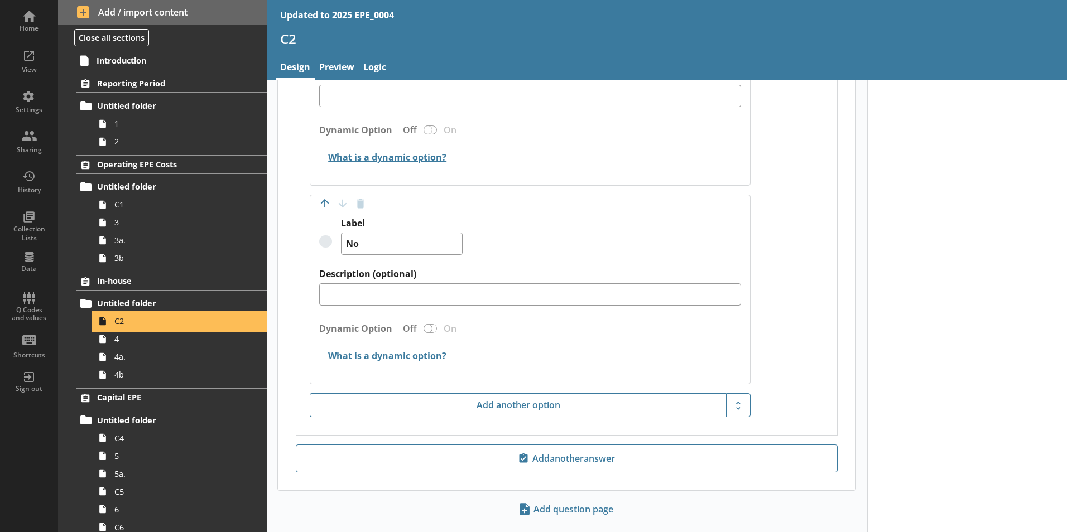
scroll to position [1035, 0]
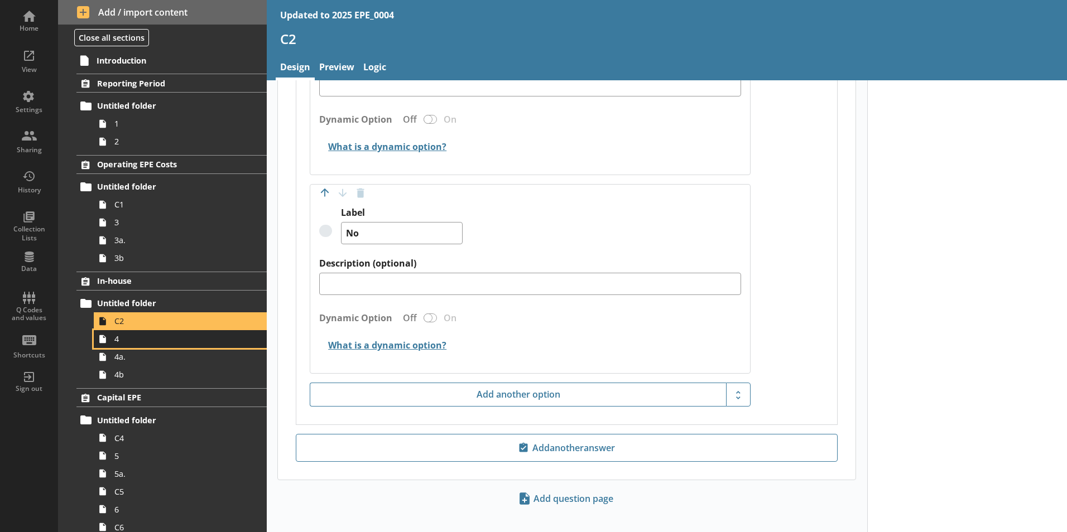
click at [132, 333] on link "4" at bounding box center [180, 339] width 173 height 18
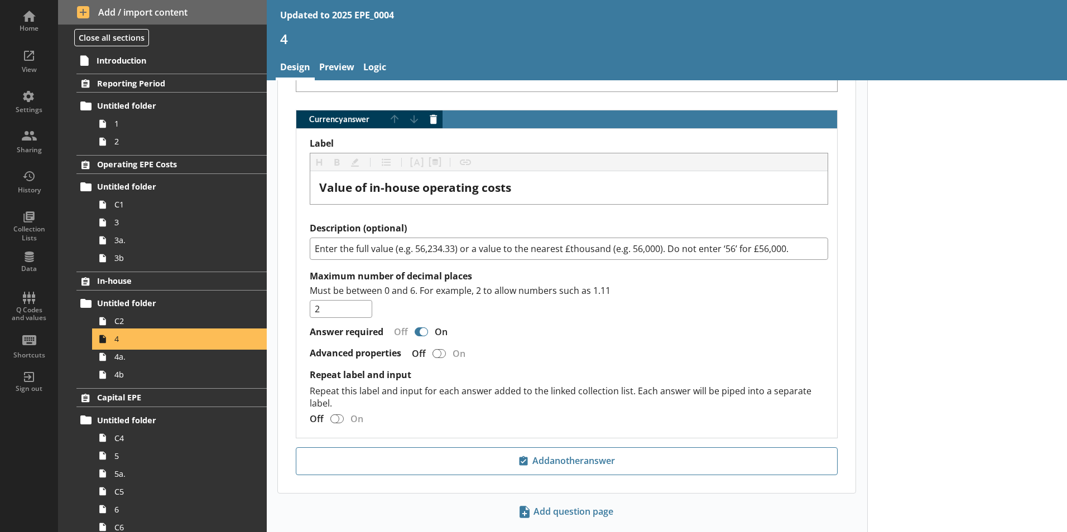
scroll to position [821, 0]
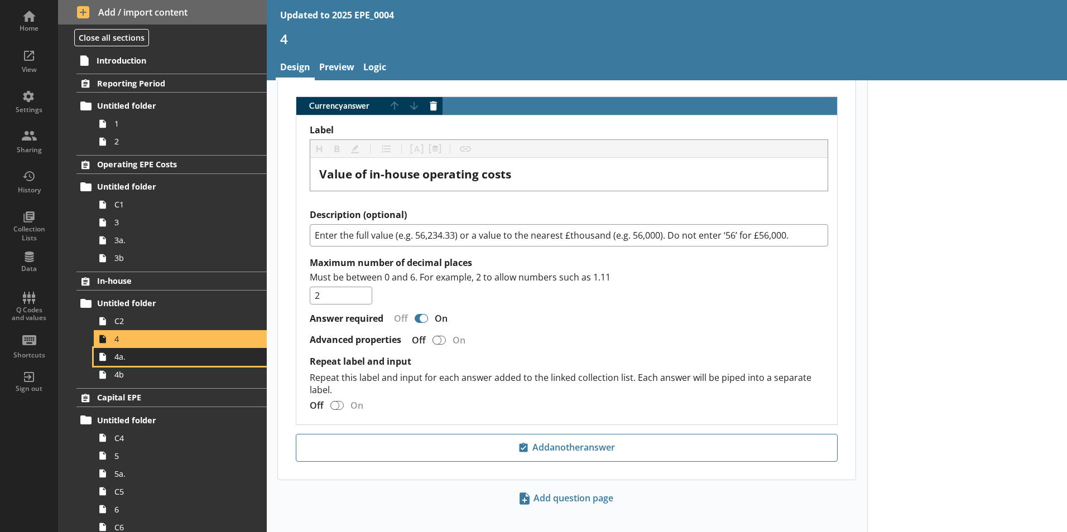
click at [134, 356] on span "4a." at bounding box center [176, 356] width 124 height 11
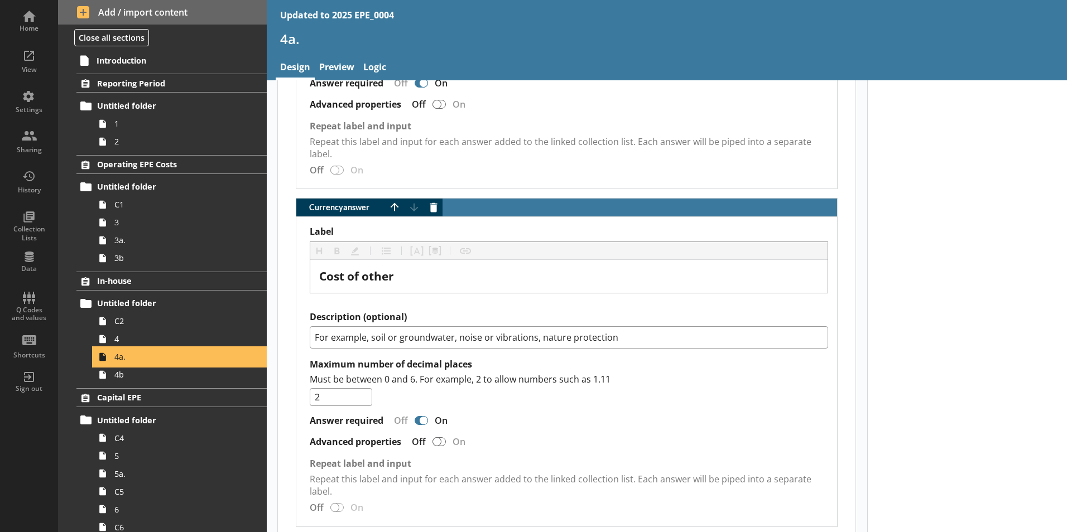
scroll to position [1829, 0]
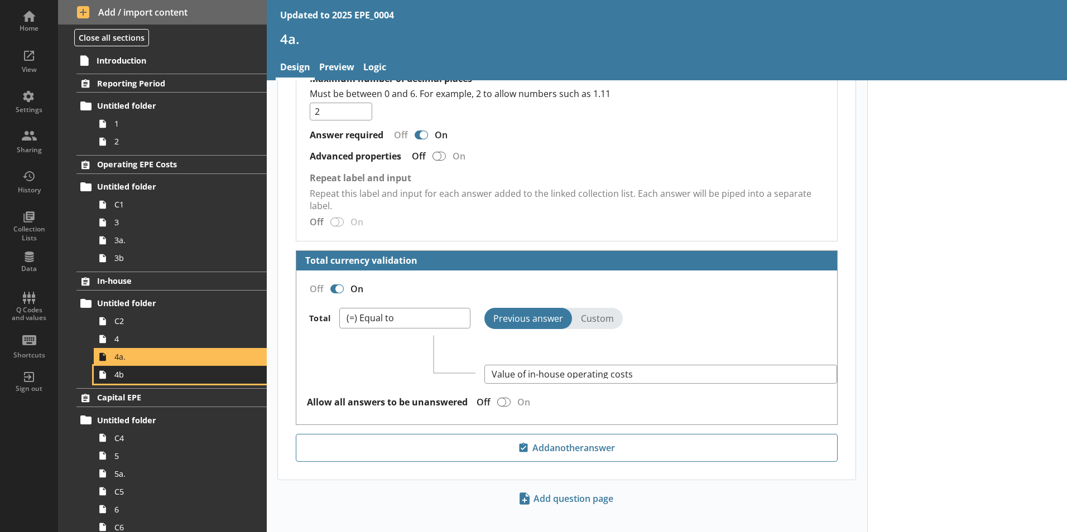
click at [143, 379] on span "4b" at bounding box center [176, 374] width 124 height 11
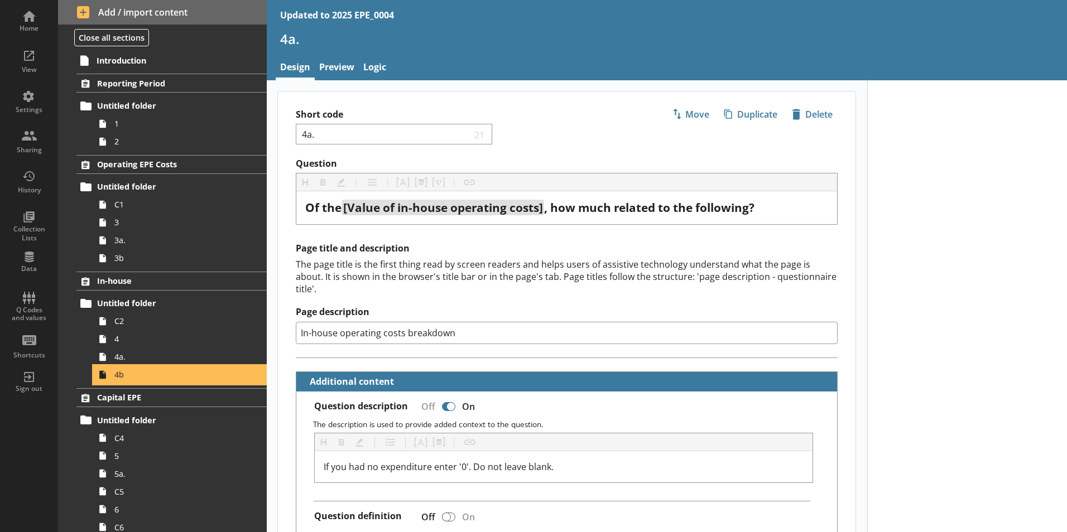
type textarea "x"
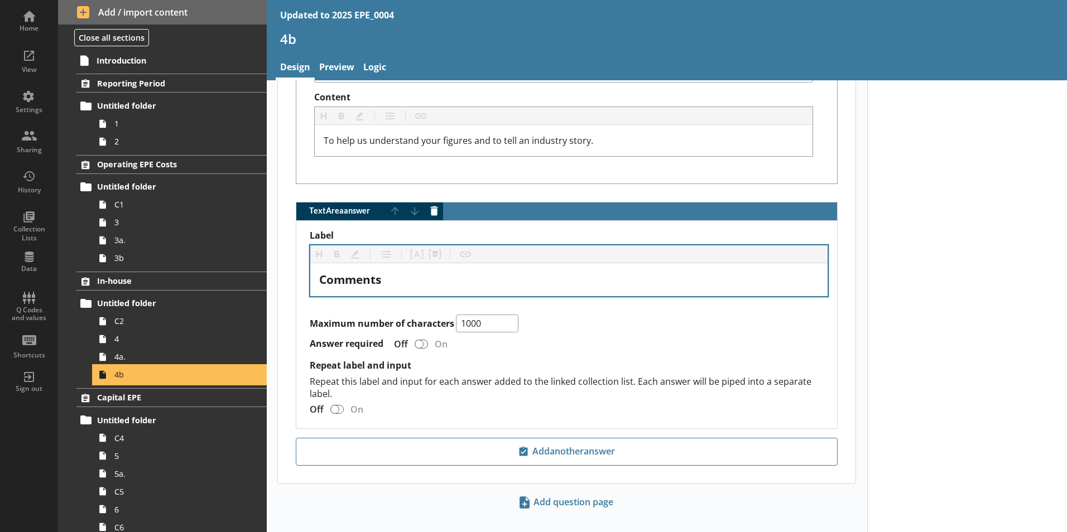
scroll to position [626, 0]
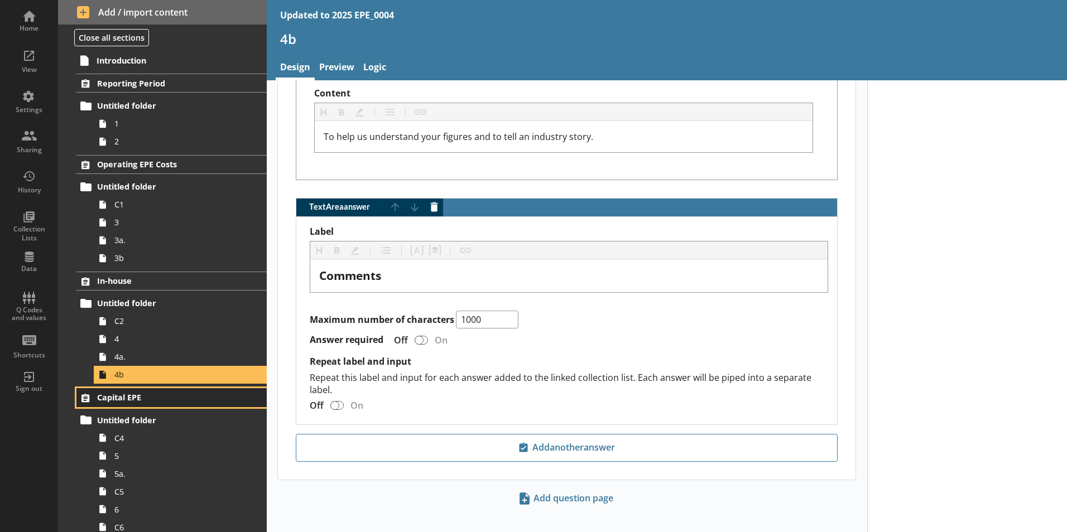
click at [159, 396] on span "Capital EPE" at bounding box center [165, 397] width 137 height 11
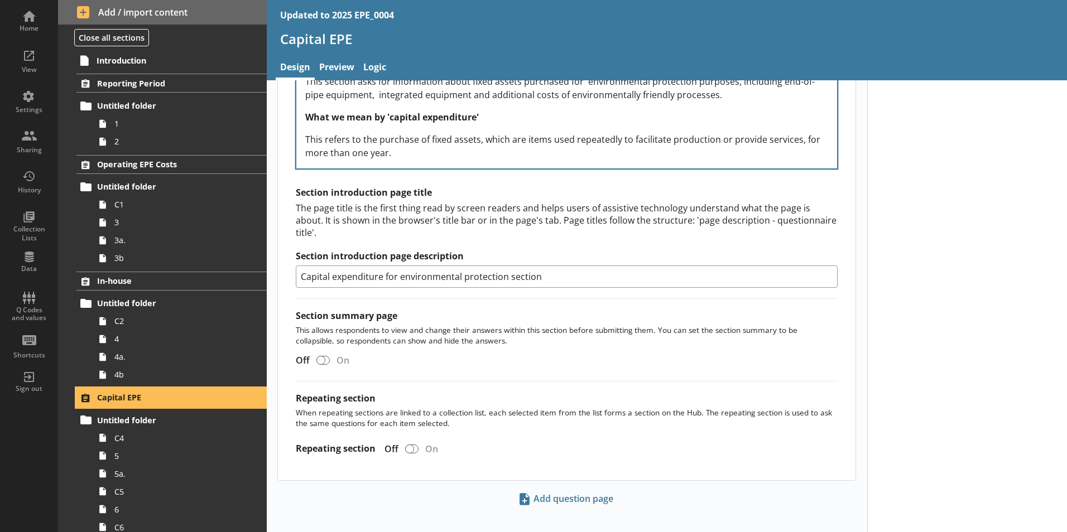
scroll to position [393, 0]
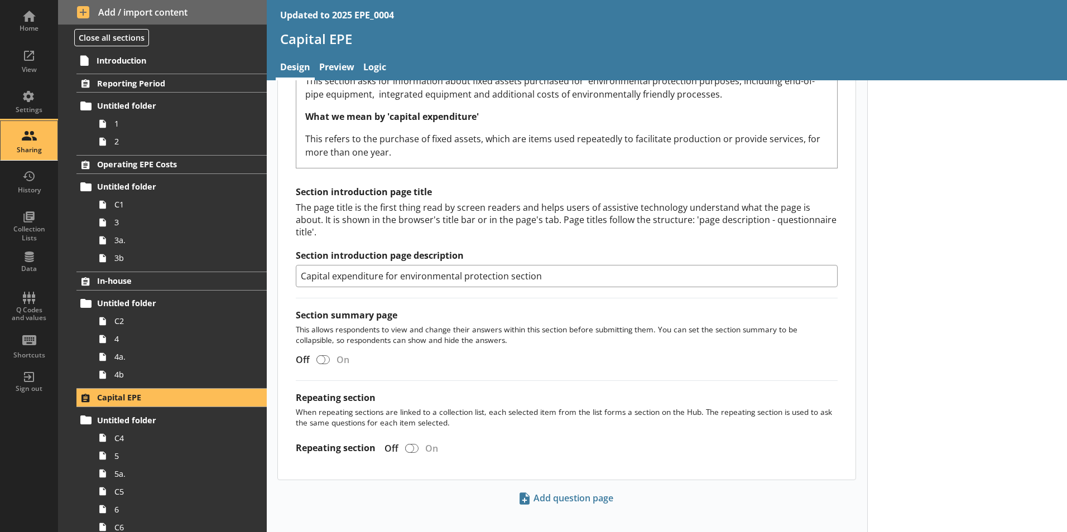
click at [30, 147] on div "Sharing" at bounding box center [28, 150] width 39 height 9
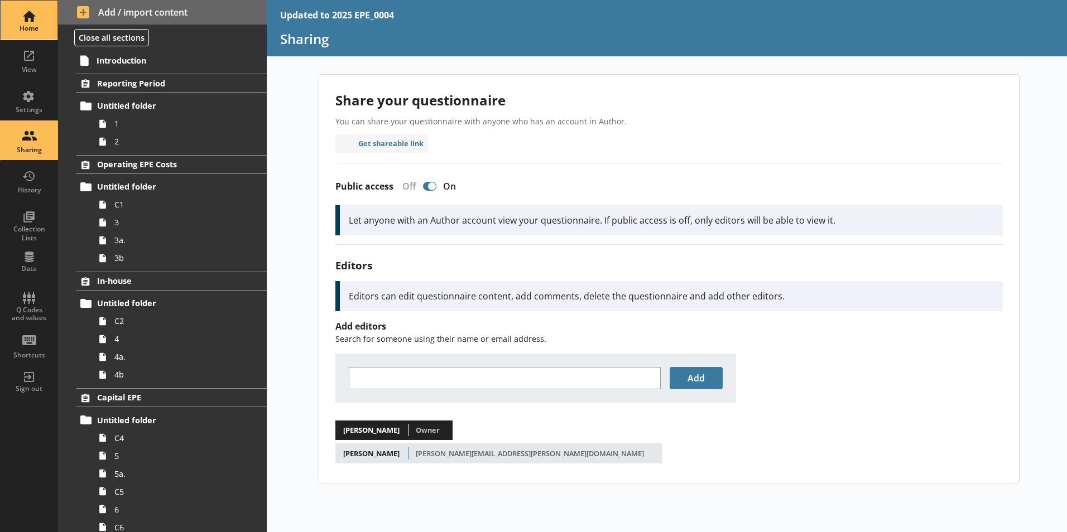
click at [32, 33] on div "Home" at bounding box center [28, 20] width 39 height 39
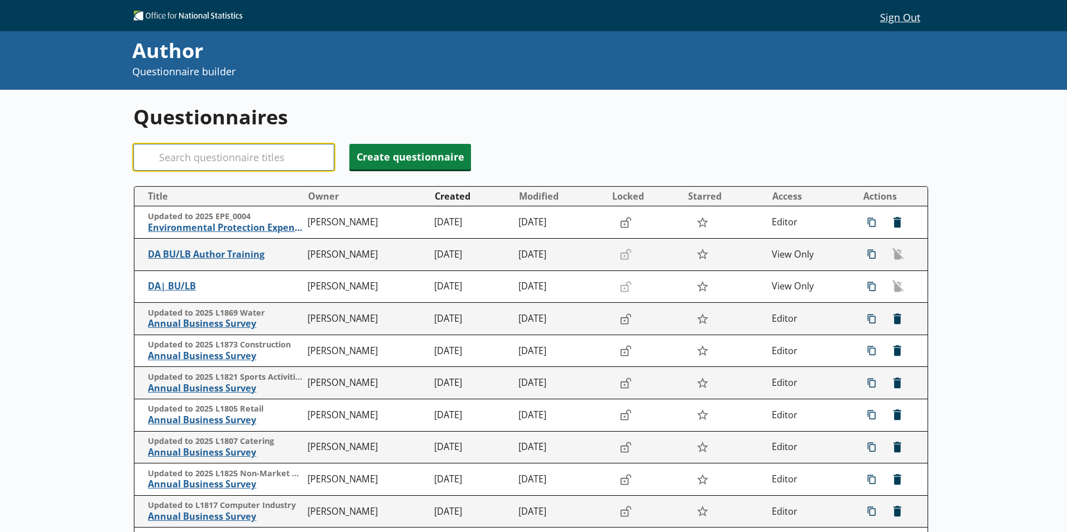
click at [251, 159] on input "Search" at bounding box center [233, 157] width 201 height 27
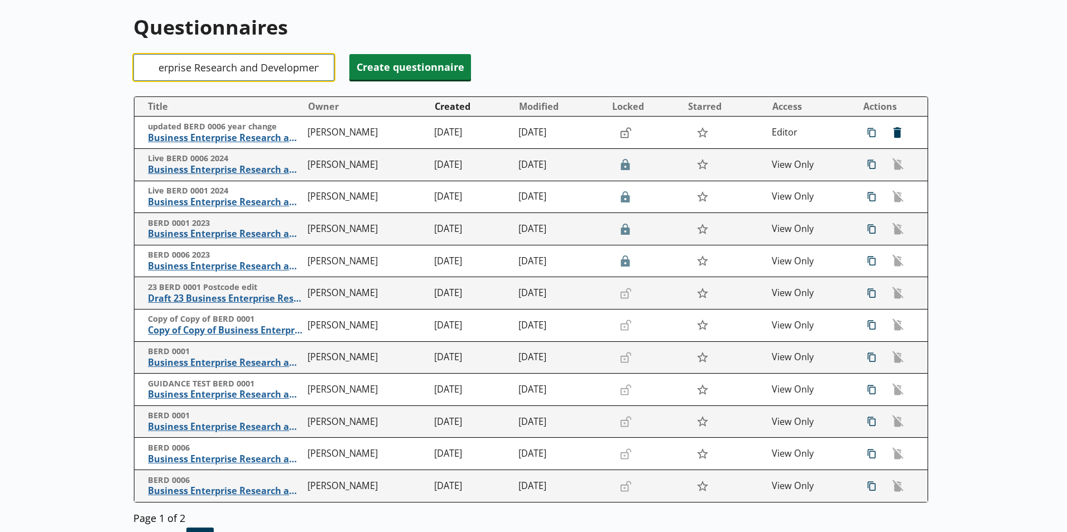
scroll to position [0, 64]
type input "Business Enterprise Research and Development"
